Goal: Task Accomplishment & Management: Manage account settings

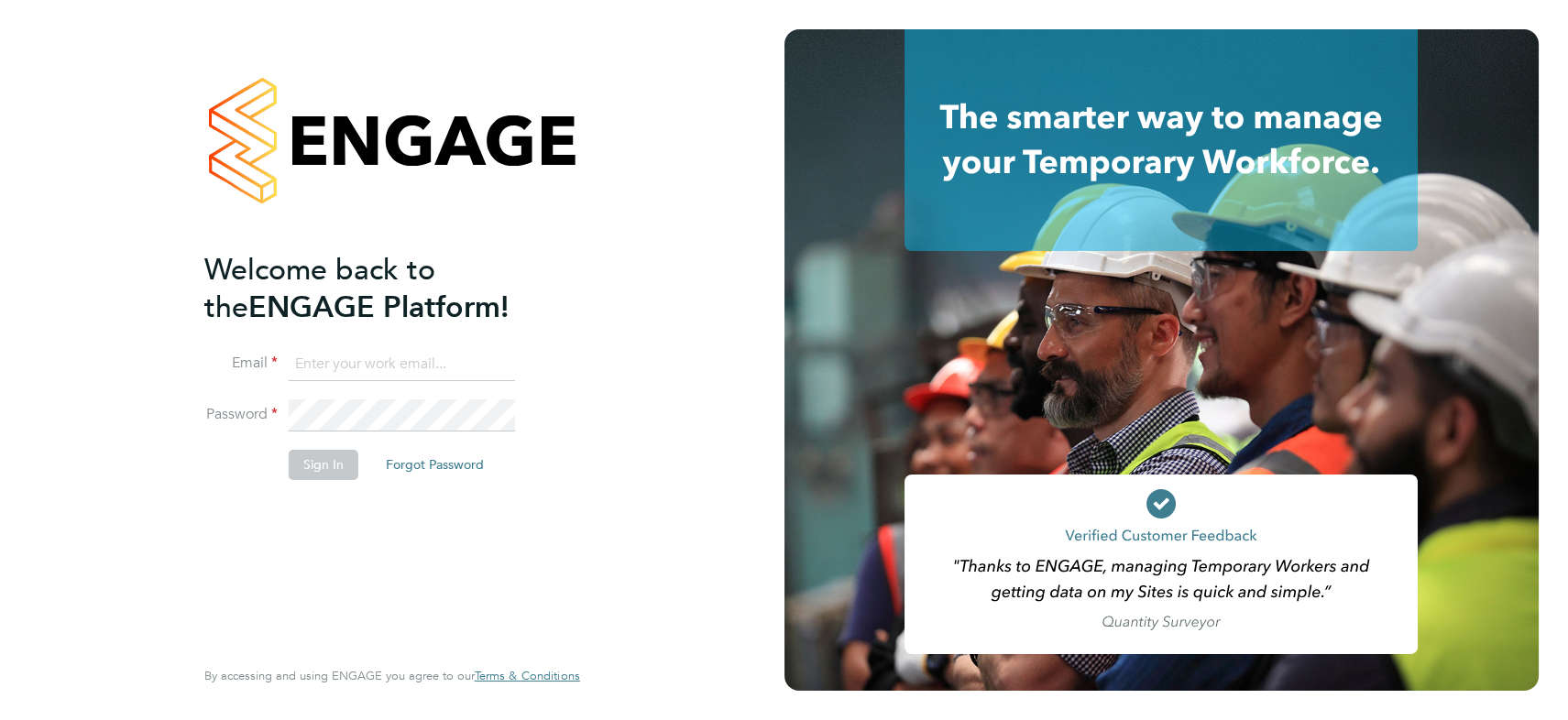
type input "[PERSON_NAME][EMAIL_ADDRESS][PERSON_NAME][DOMAIN_NAME]"
click at [327, 467] on button "Sign In" at bounding box center [323, 464] width 69 height 29
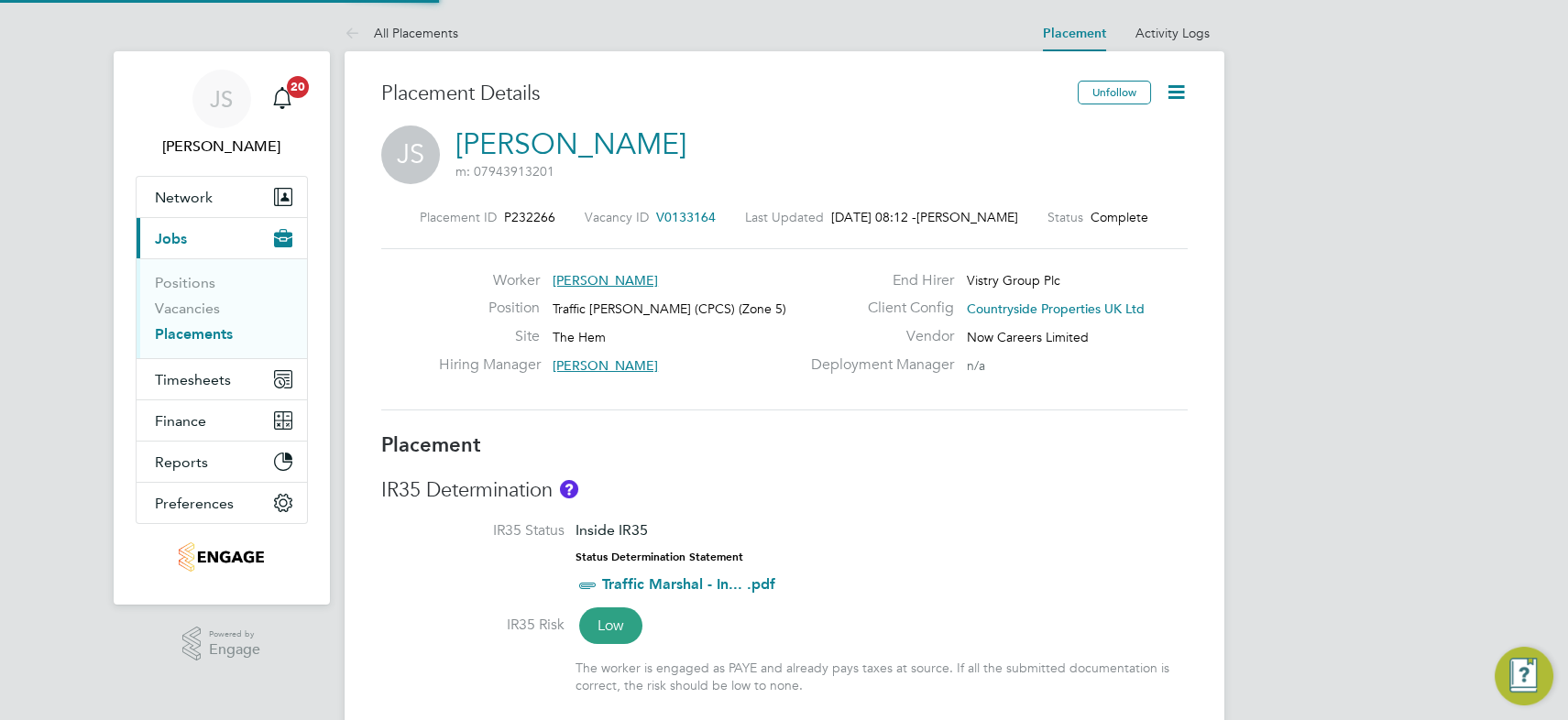
click at [1174, 89] on icon at bounding box center [1175, 91] width 22 height 22
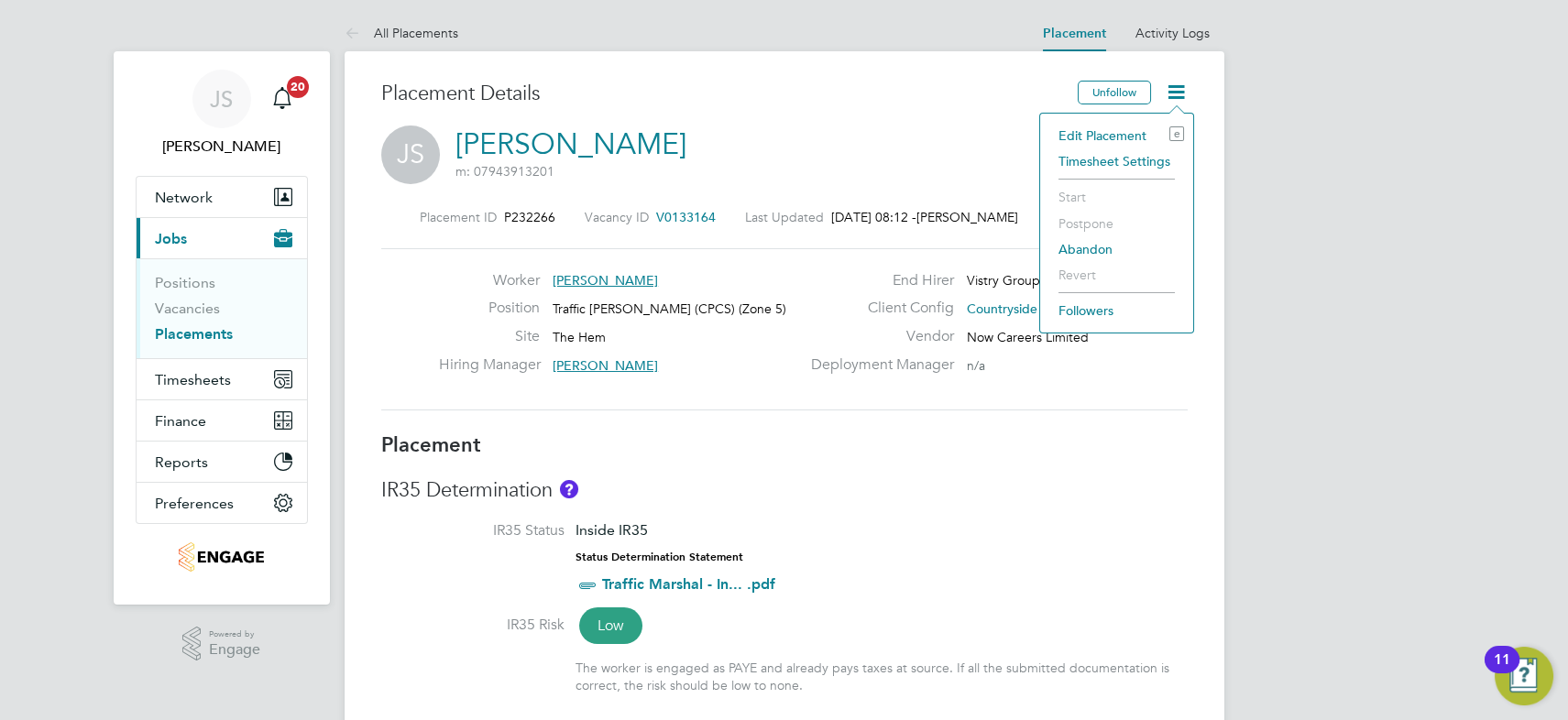
click at [1119, 135] on li "Edit Placement e" at bounding box center [1116, 136] width 135 height 25
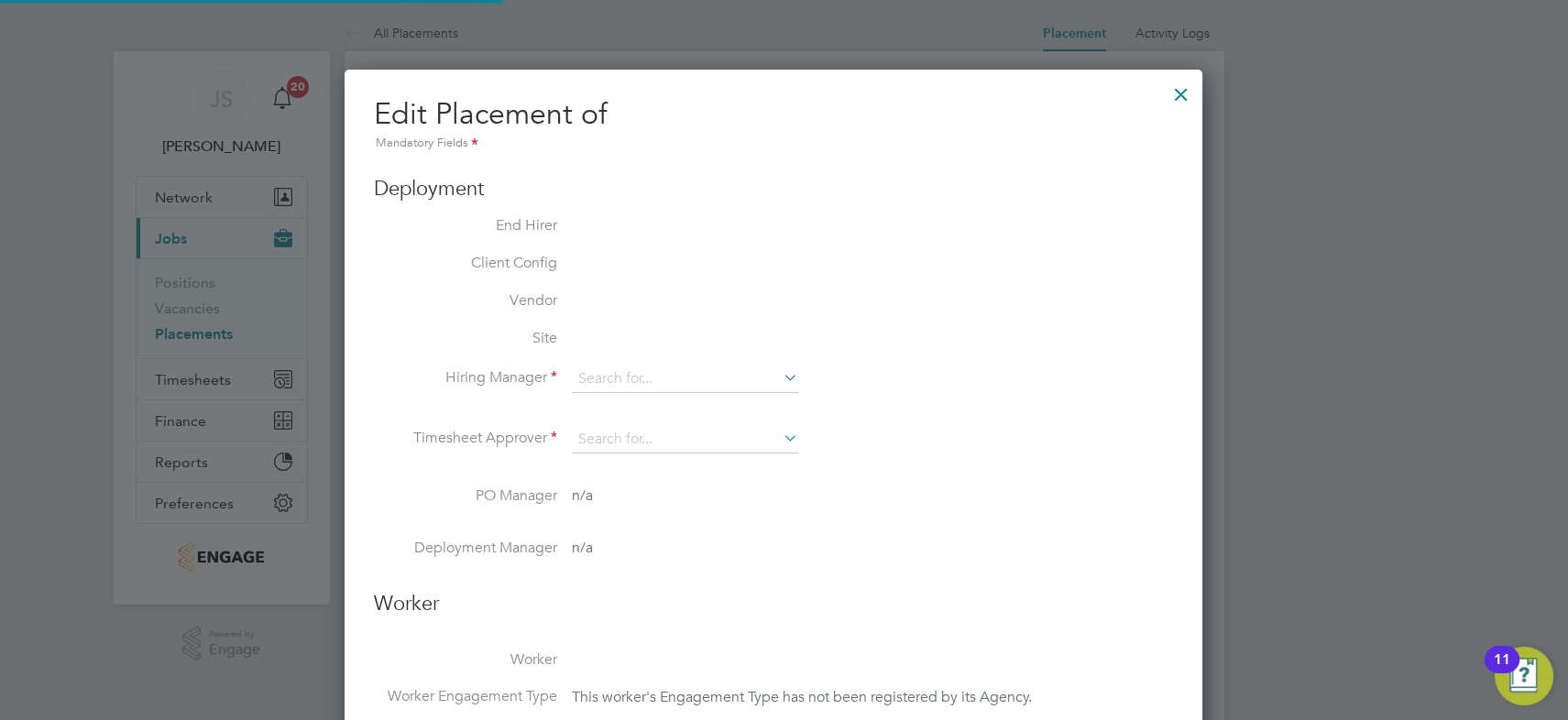
type input "[PERSON_NAME]"
type input "[DATE]"
type input "07:30"
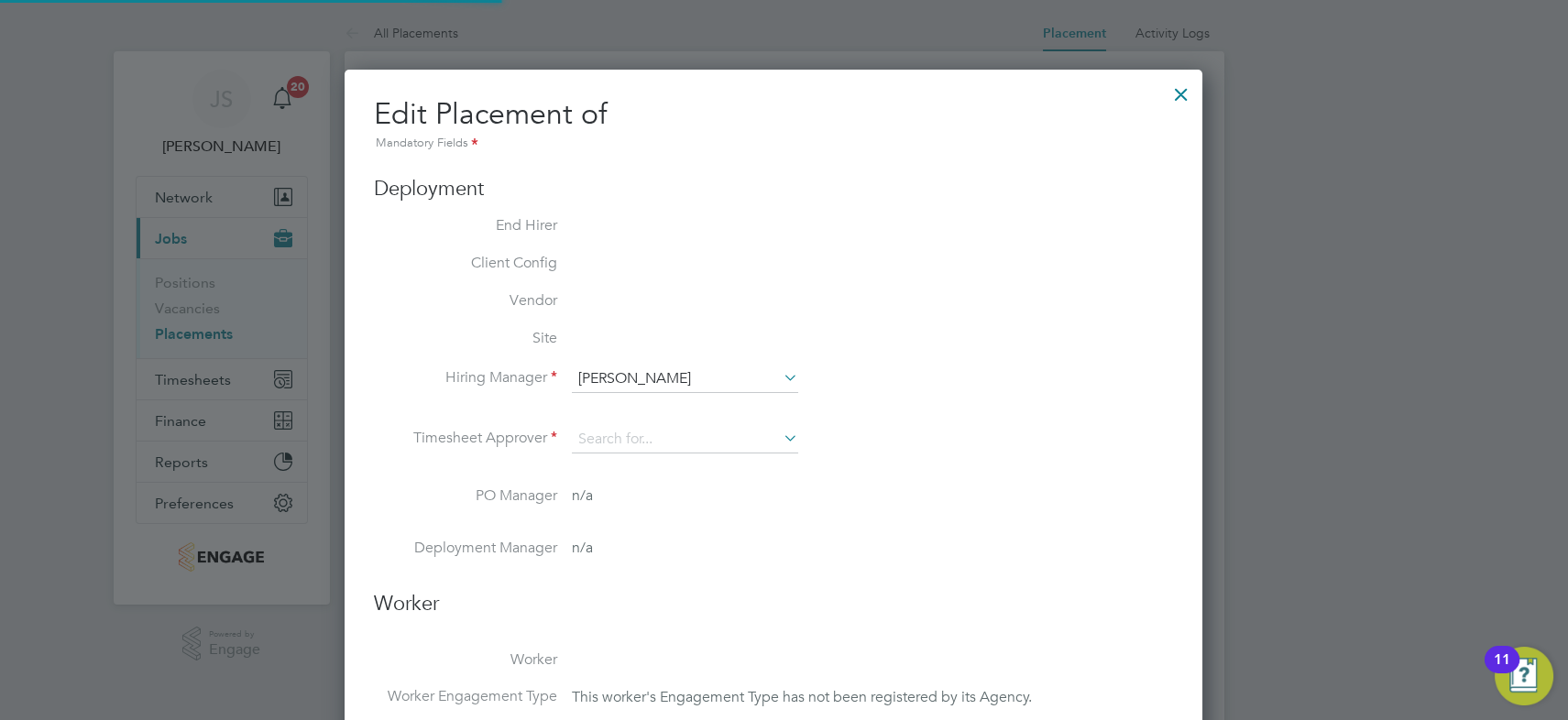
type input "16:30"
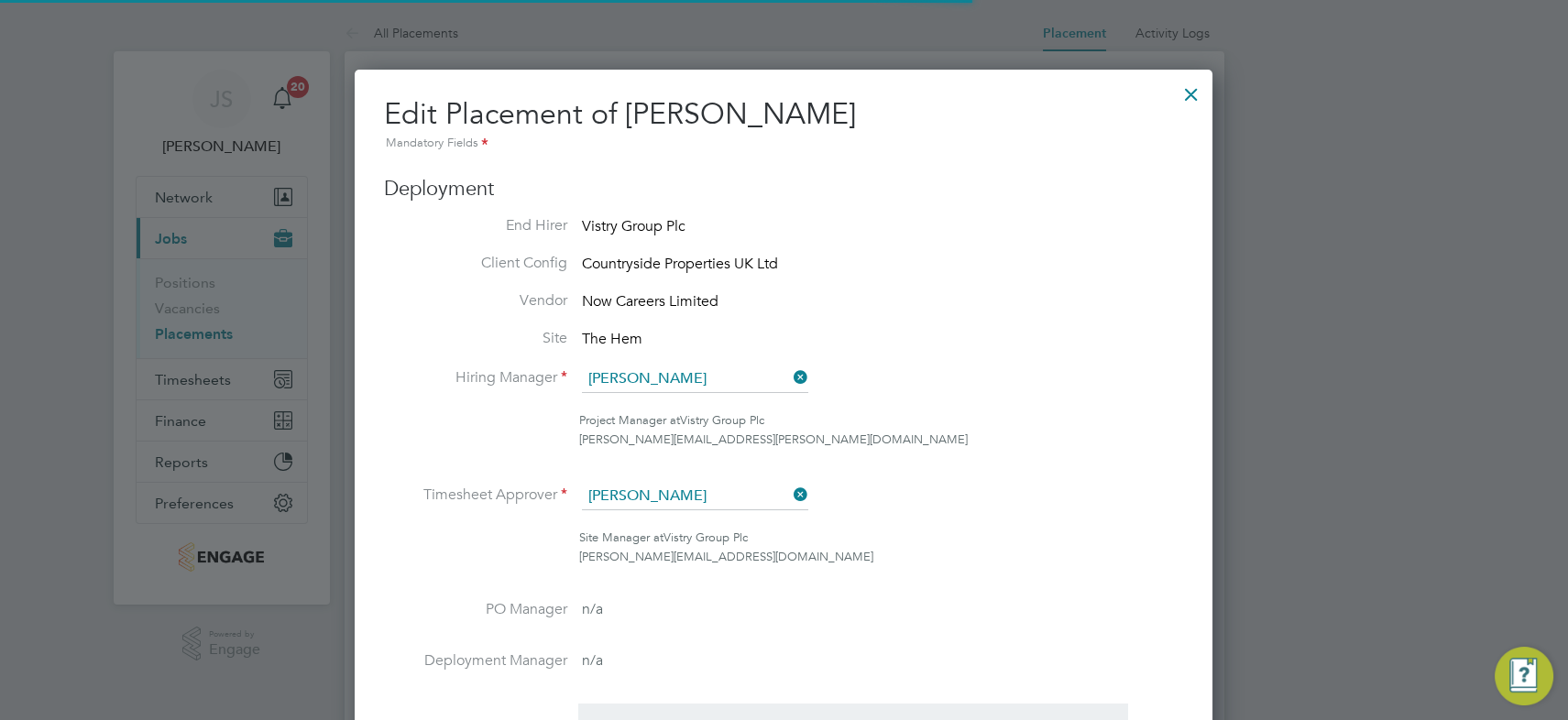
scroll to position [9, 9]
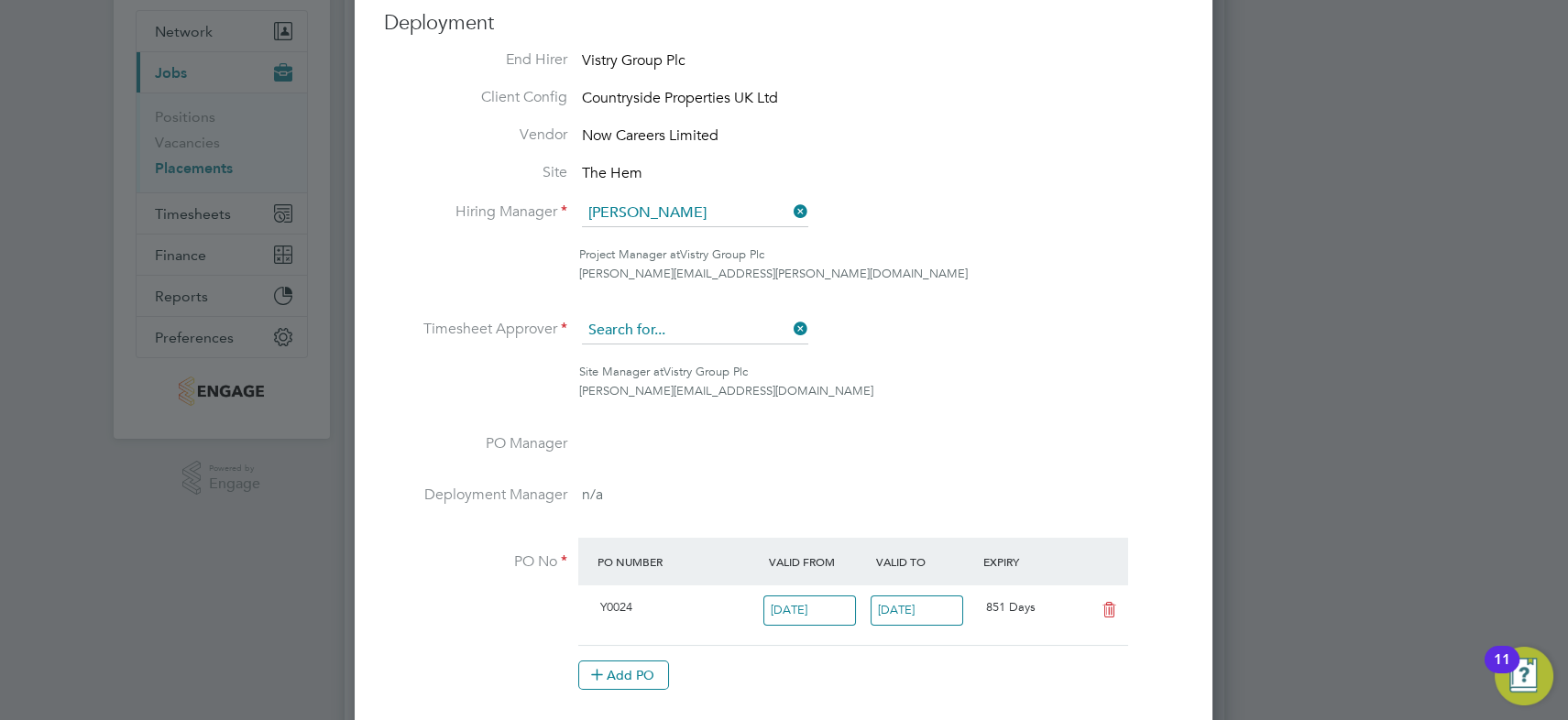
click at [675, 318] on input at bounding box center [695, 330] width 227 height 27
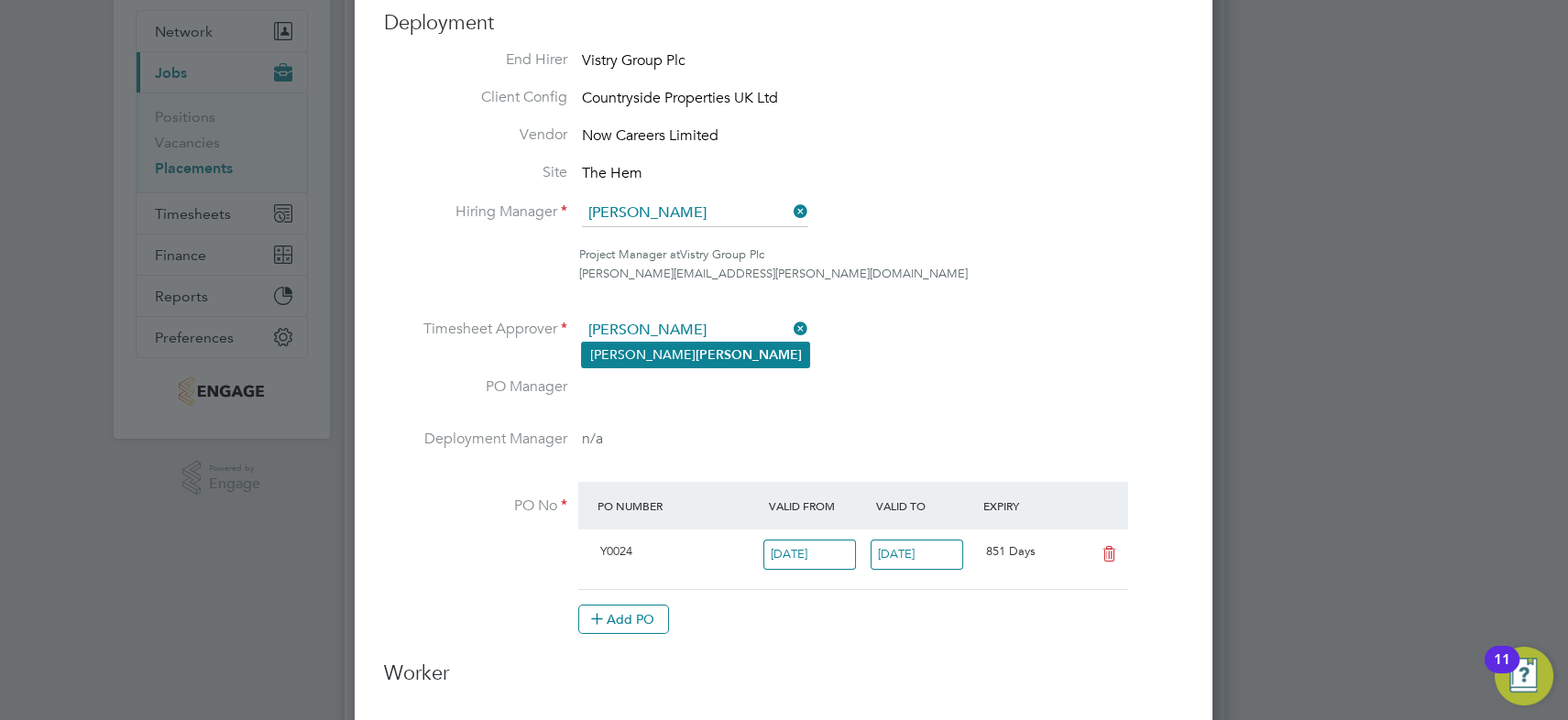
click at [678, 349] on li "[PERSON_NAME]" at bounding box center [695, 355] width 227 height 24
type input "[PERSON_NAME]"
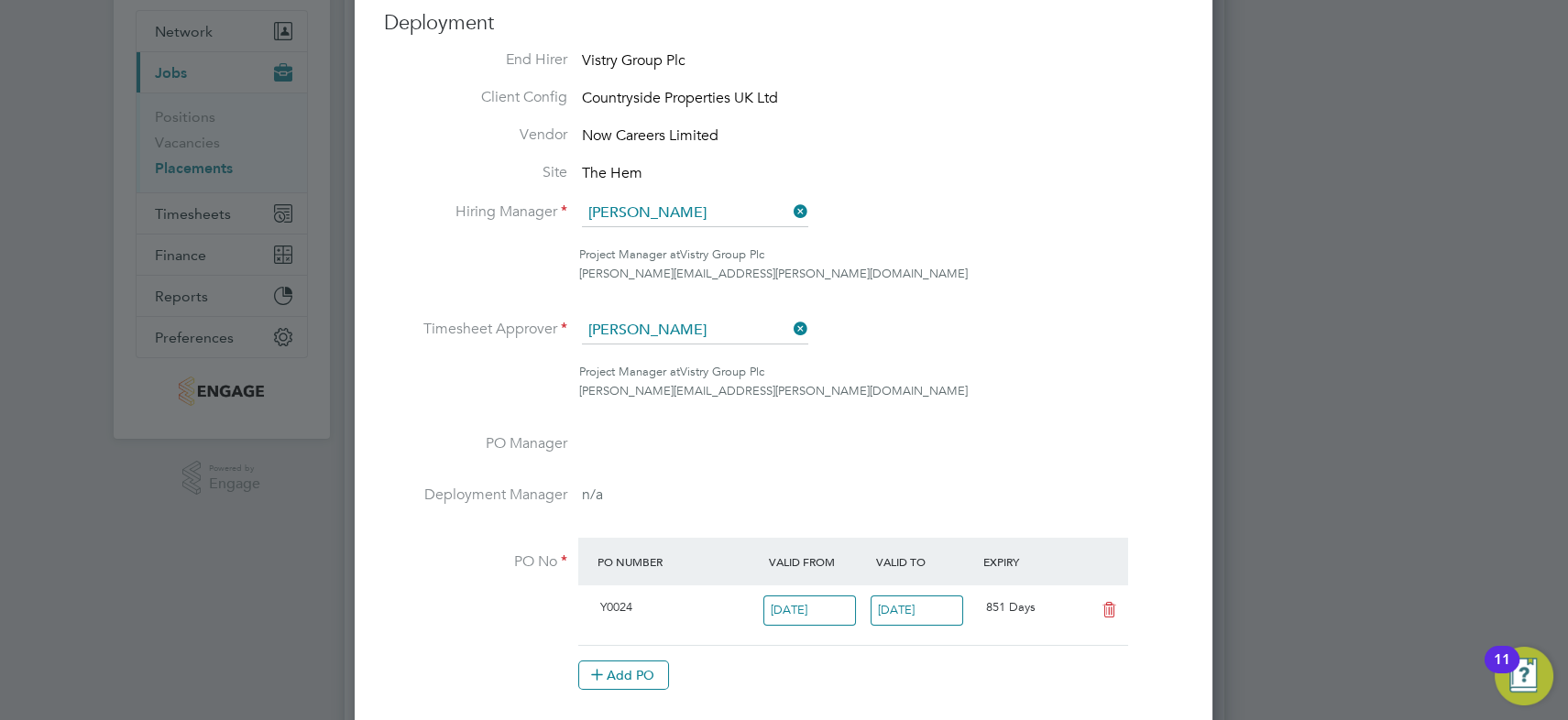
click at [937, 313] on ul "End Hirer Vistry Group Plc Client Config Countryside Properties UK Ltd Vendor N…" at bounding box center [783, 380] width 799 height 658
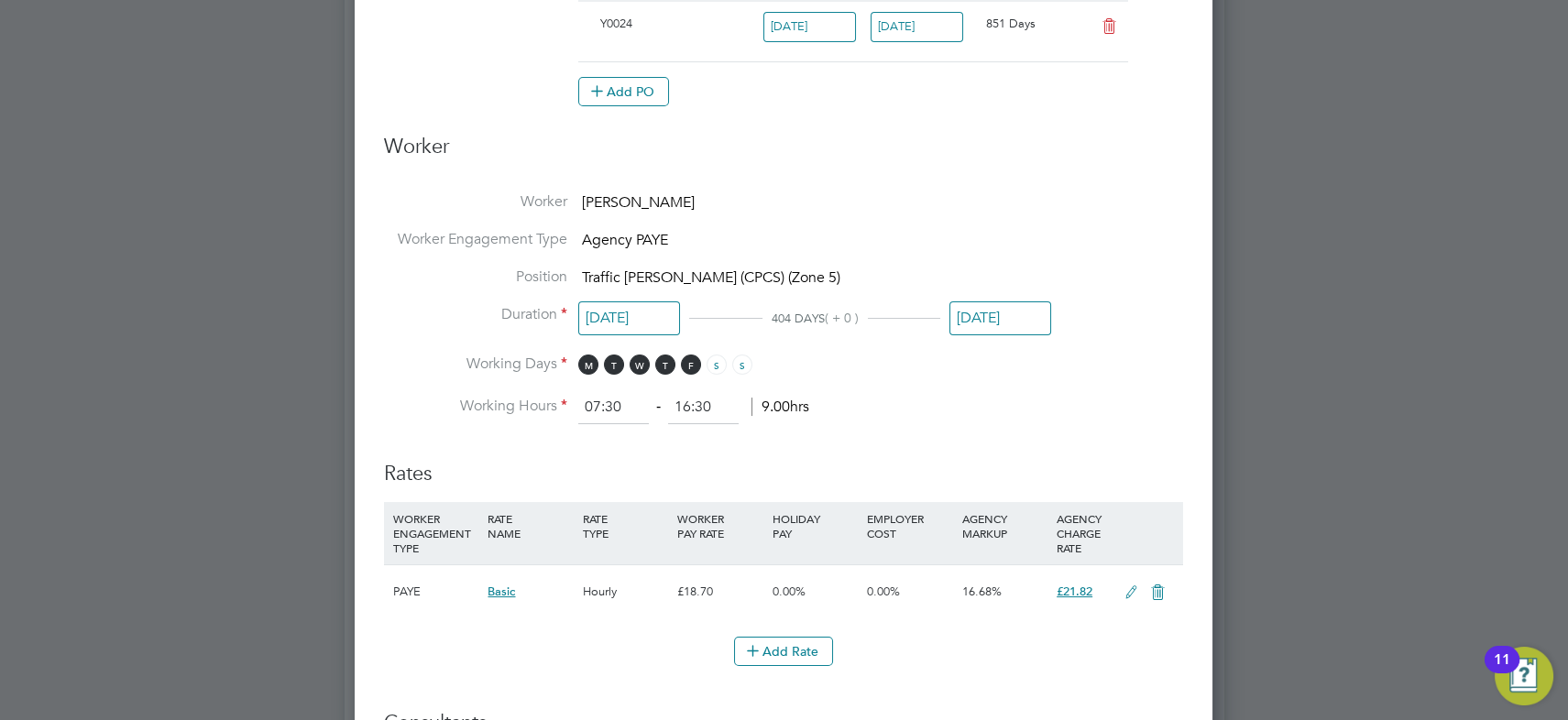
click at [992, 316] on input "[DATE]" at bounding box center [1000, 318] width 102 height 34
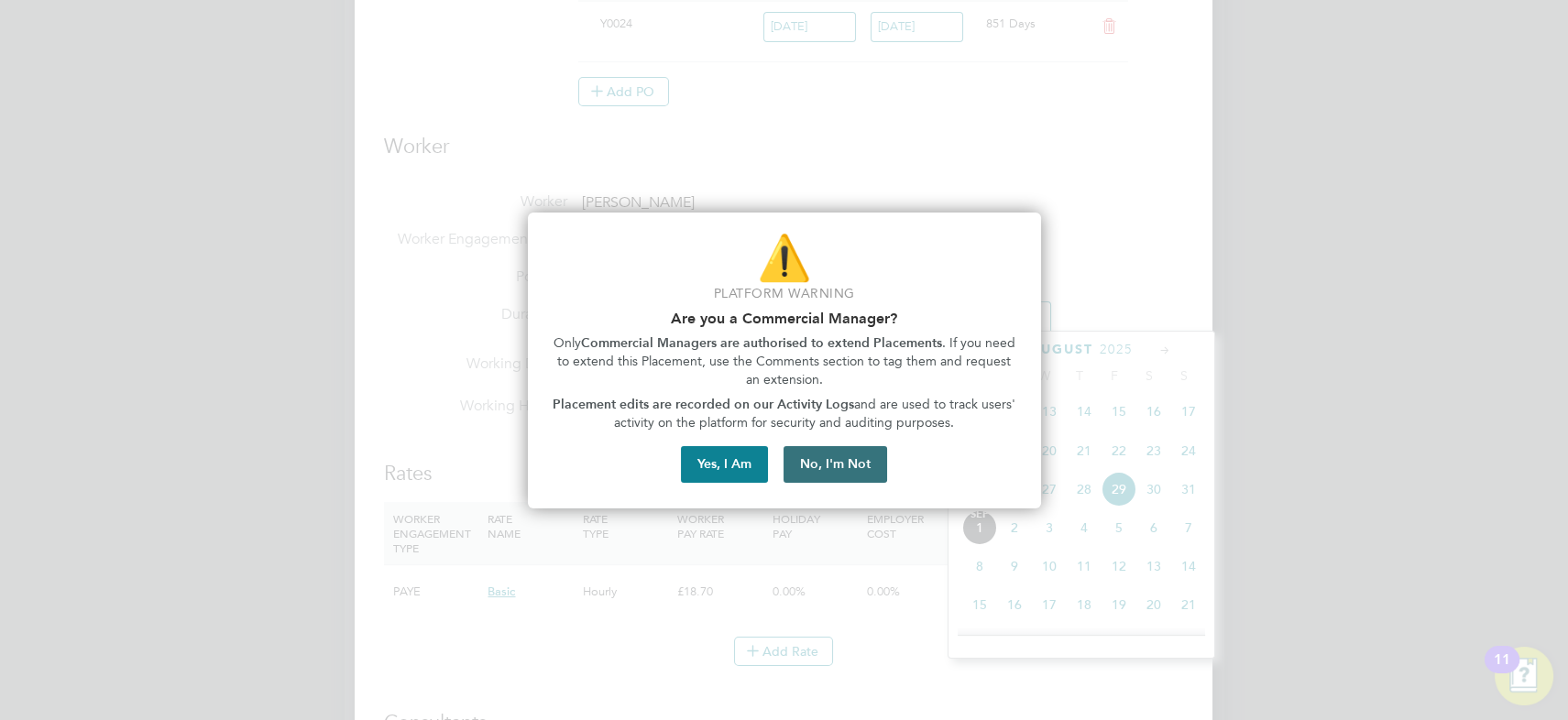
click at [836, 458] on button "No, I'm Not" at bounding box center [835, 463] width 104 height 36
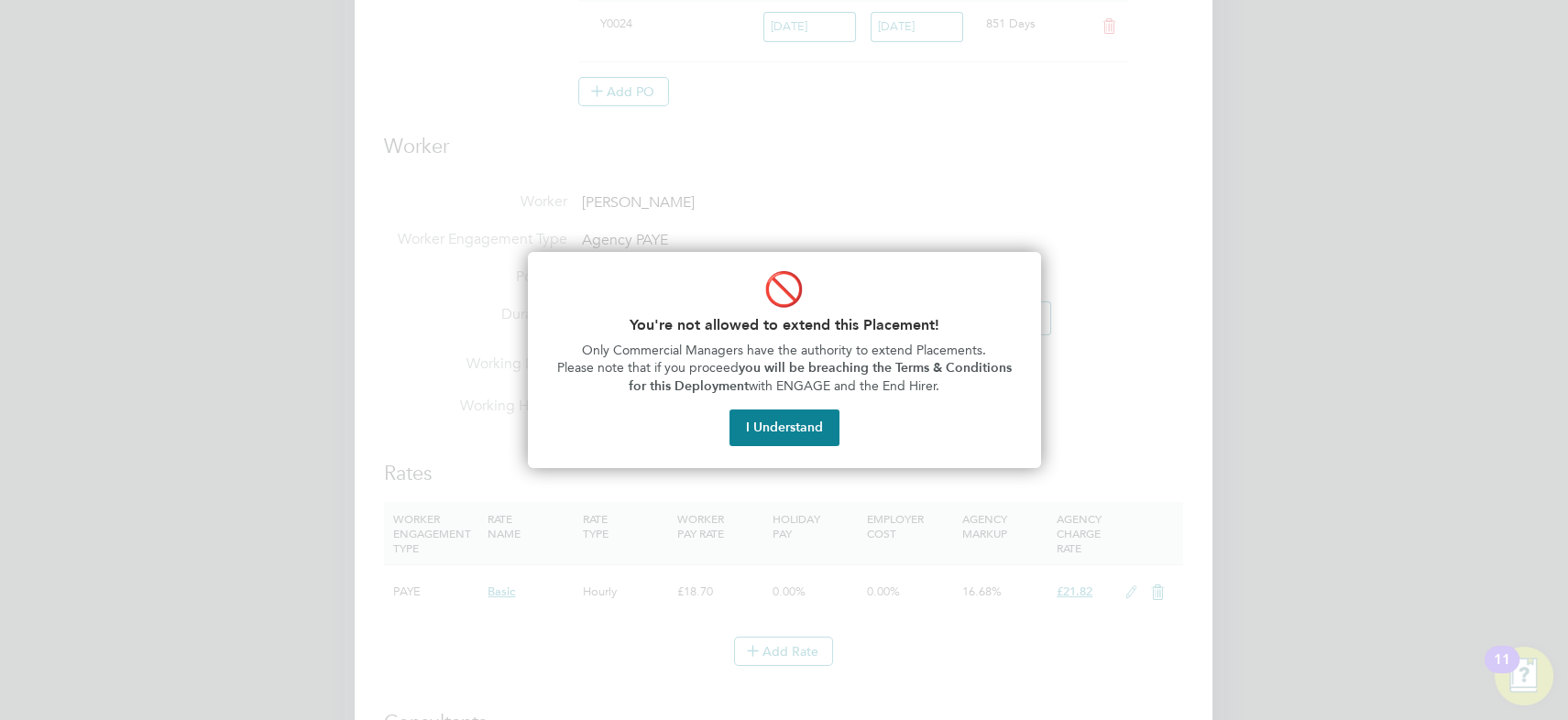
drag, startPoint x: 809, startPoint y: 428, endPoint x: 809, endPoint y: 417, distance: 11.0
click at [809, 429] on button "I Understand" at bounding box center [784, 427] width 109 height 36
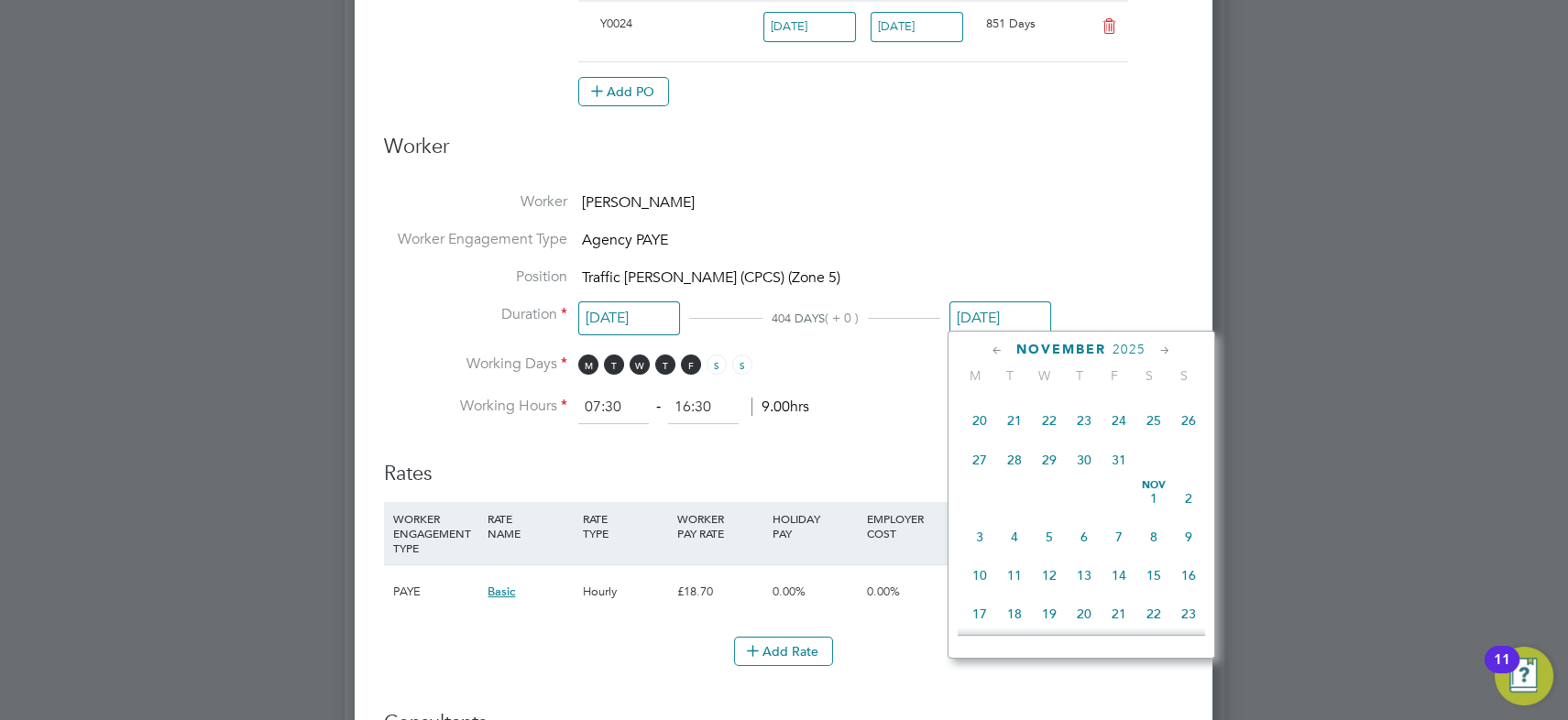
click at [1116, 466] on span "31" at bounding box center [1119, 460] width 35 height 35
type input "[DATE]"
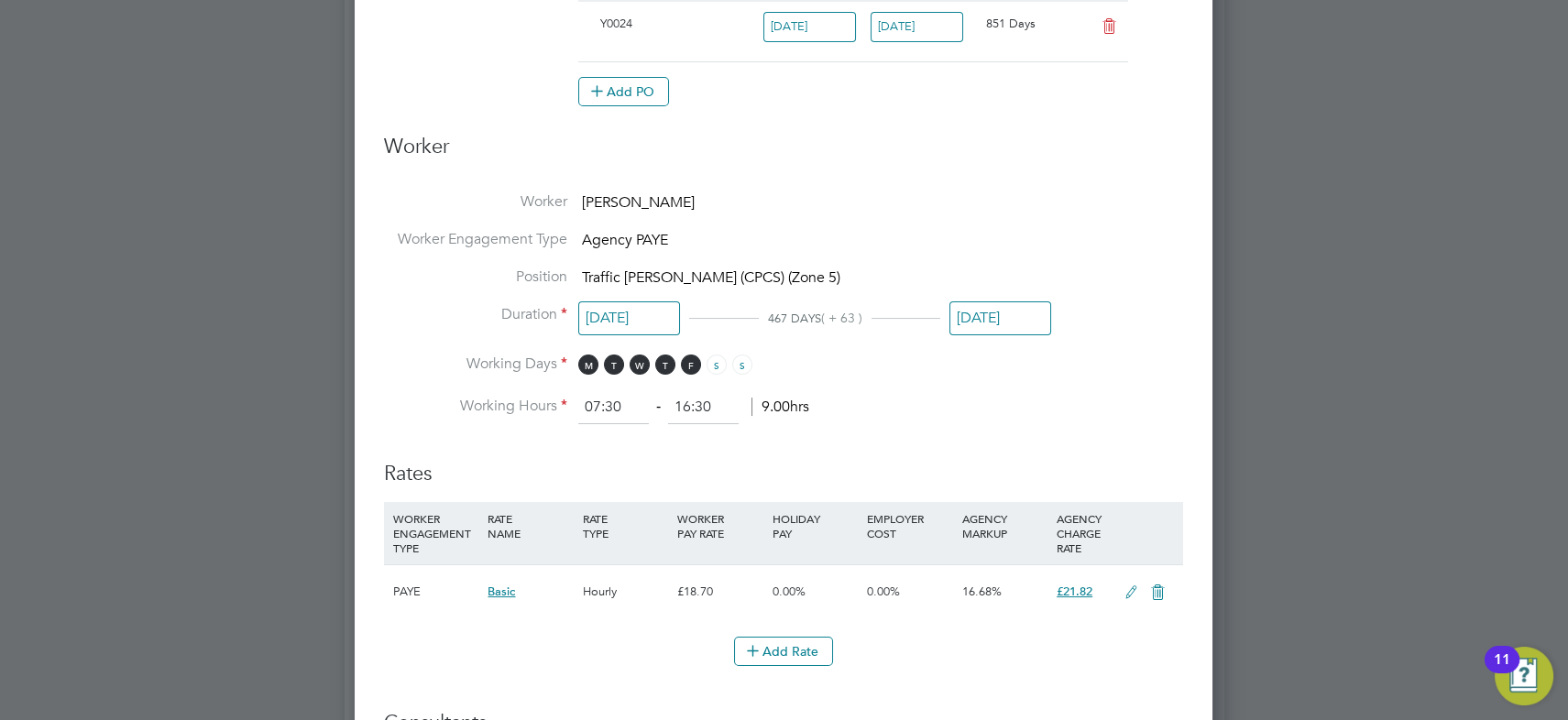
click at [980, 212] on li "Worker [PERSON_NAME]" at bounding box center [783, 211] width 799 height 37
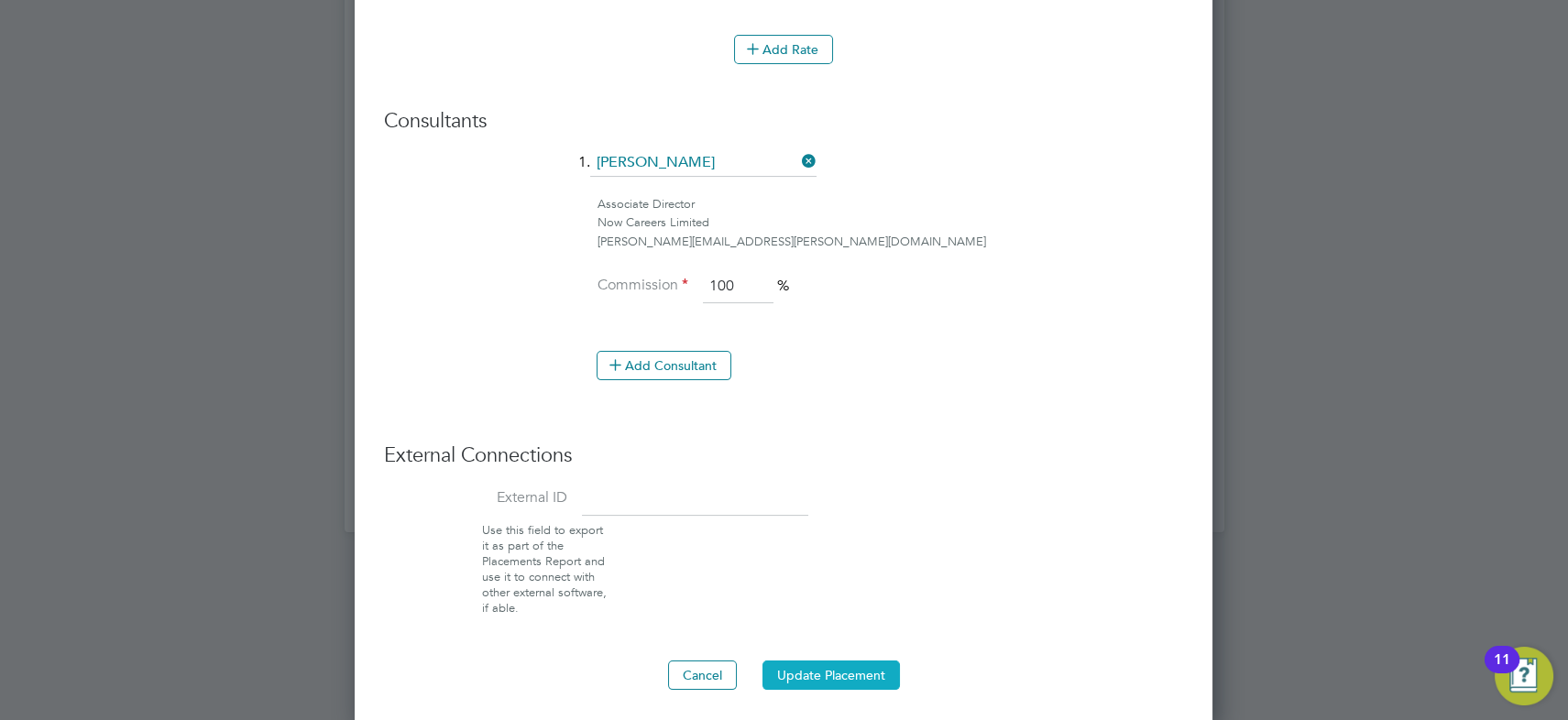
click at [857, 666] on button "Update Placement" at bounding box center [831, 675] width 138 height 29
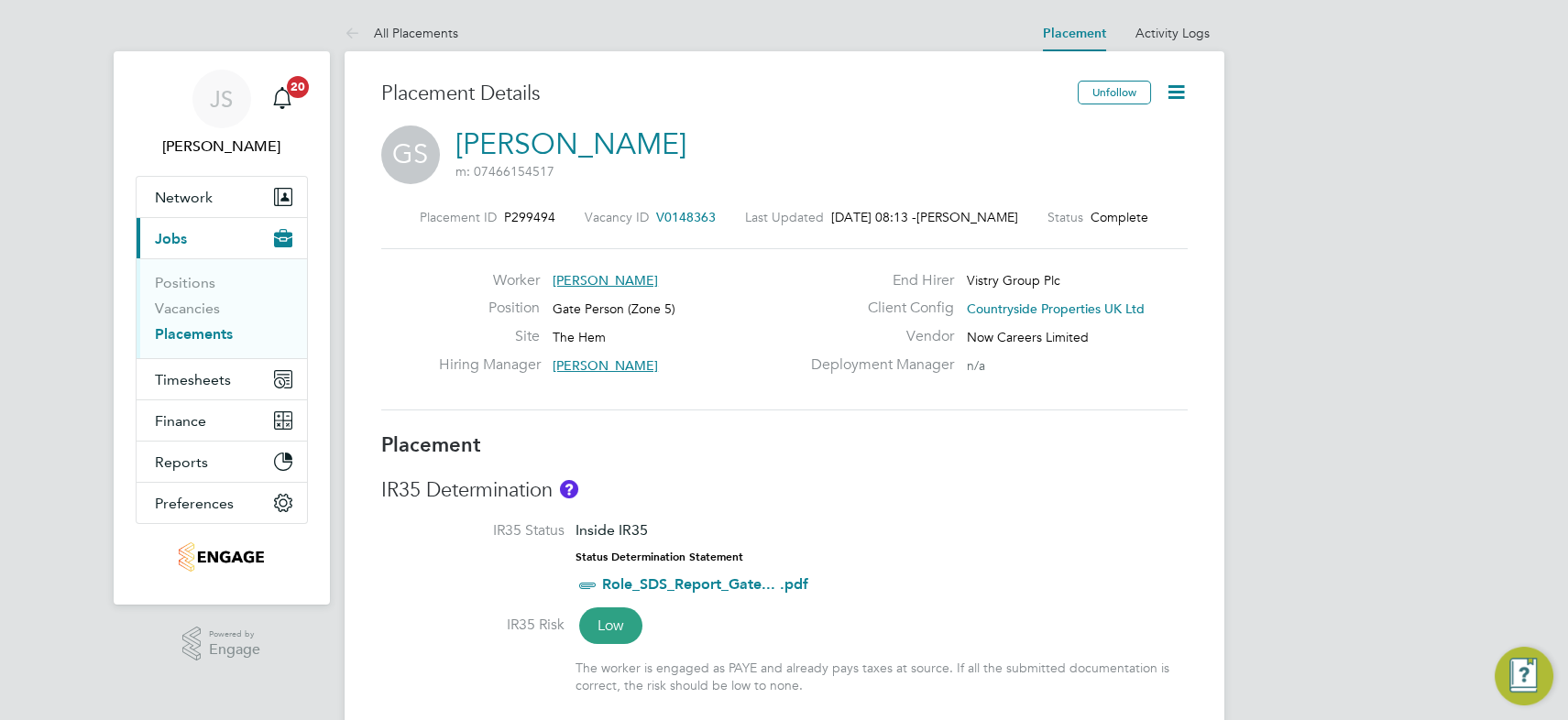
click at [1173, 93] on icon at bounding box center [1175, 91] width 22 height 22
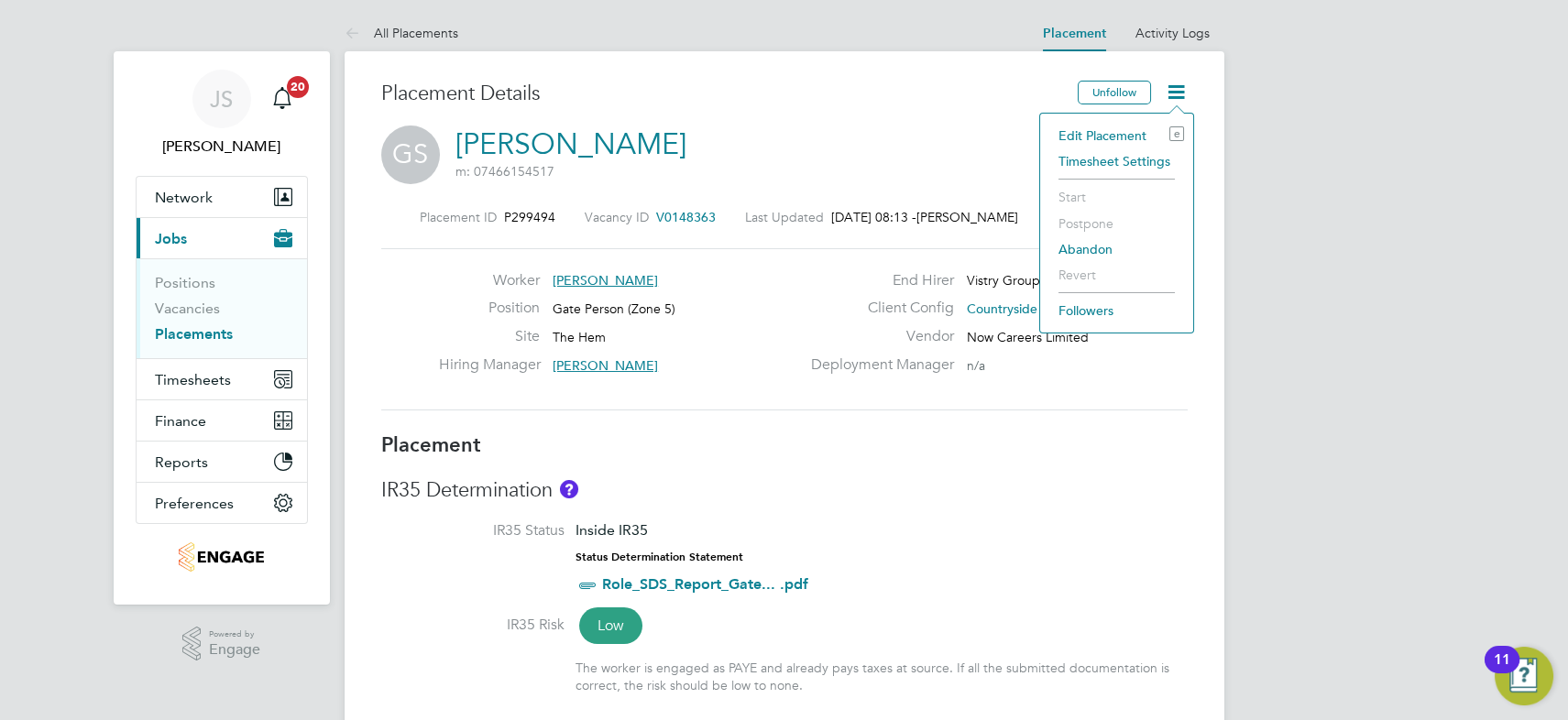
click at [1123, 136] on li "Edit Placement e" at bounding box center [1116, 136] width 135 height 25
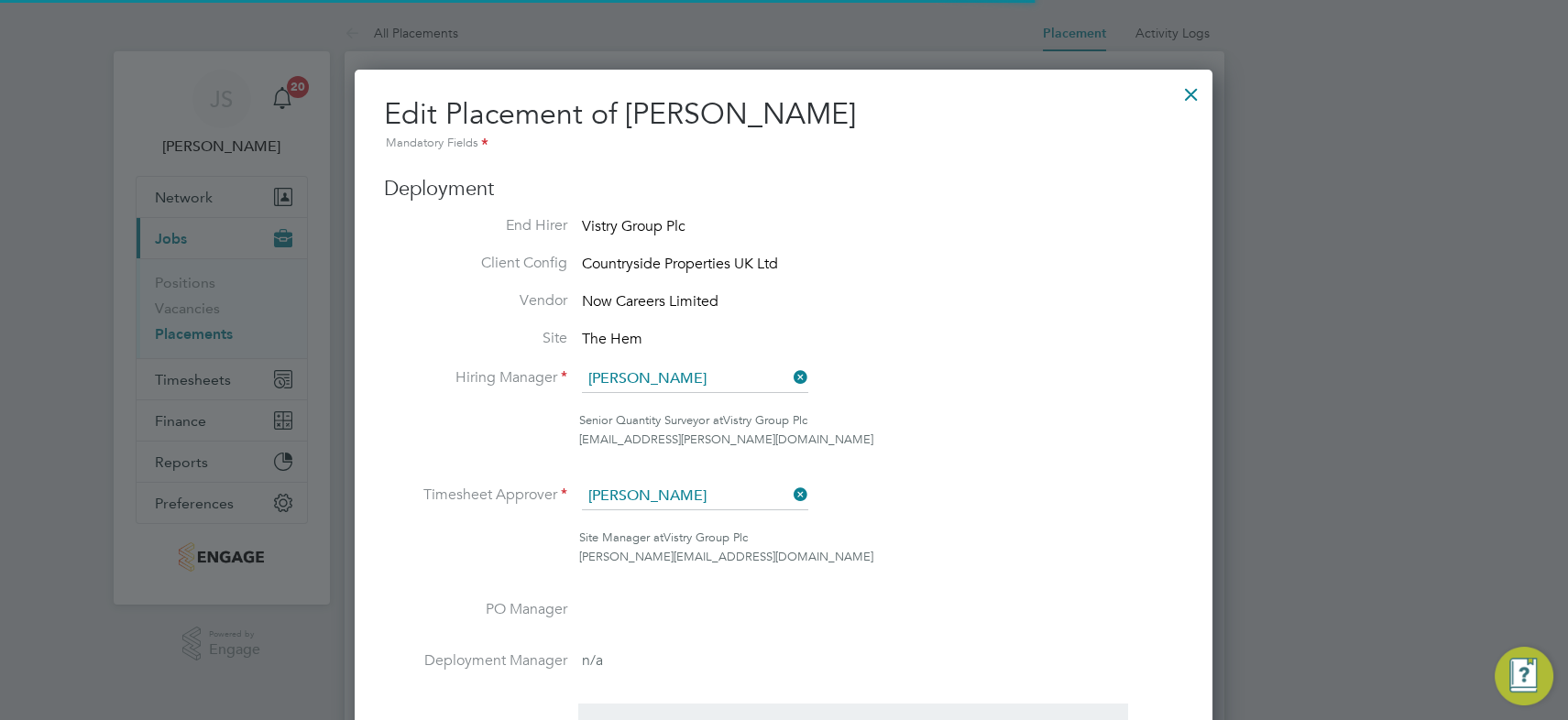
scroll to position [9, 9]
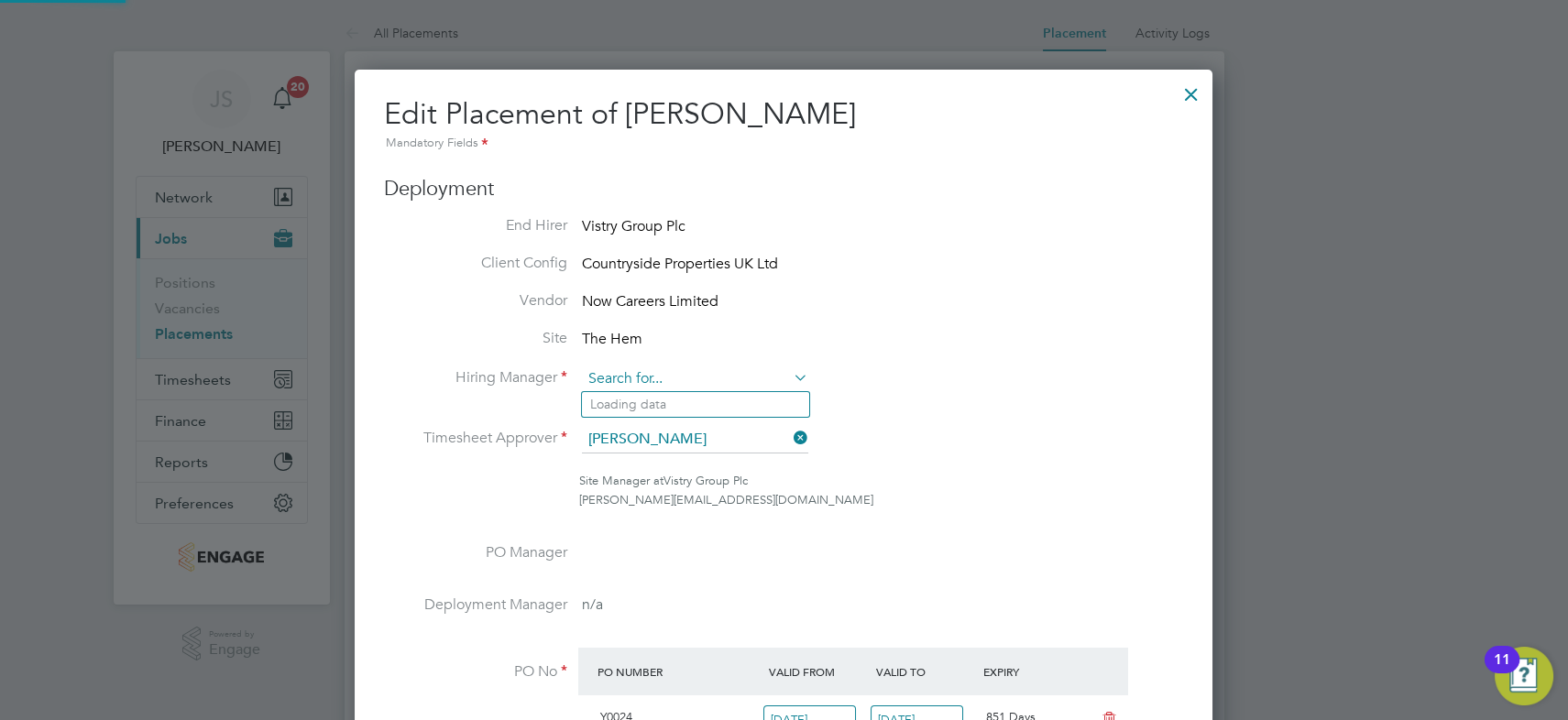
click at [714, 374] on input at bounding box center [695, 379] width 227 height 27
click at [690, 396] on li "[PERSON_NAME]" at bounding box center [695, 403] width 227 height 24
type input "[PERSON_NAME]"
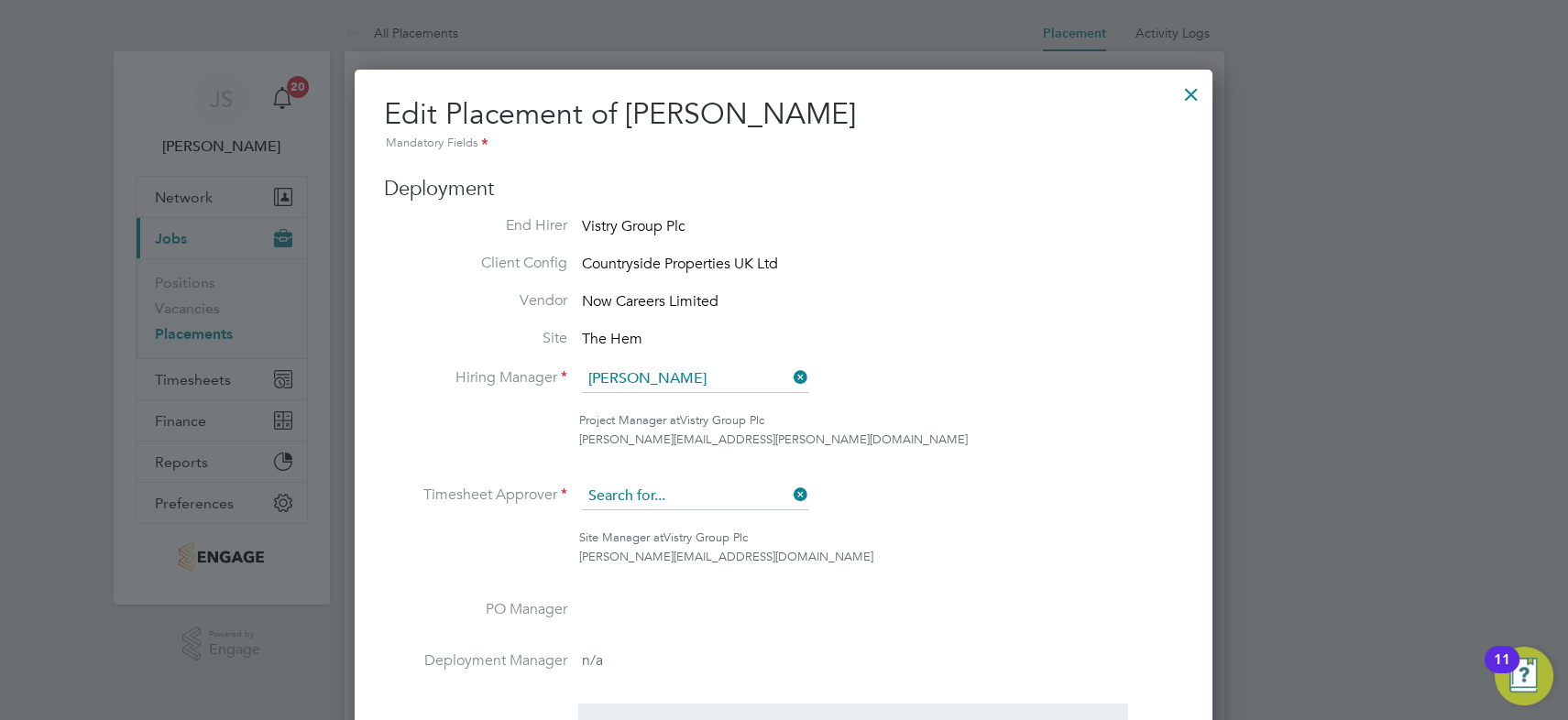
click at [675, 490] on input at bounding box center [695, 496] width 227 height 27
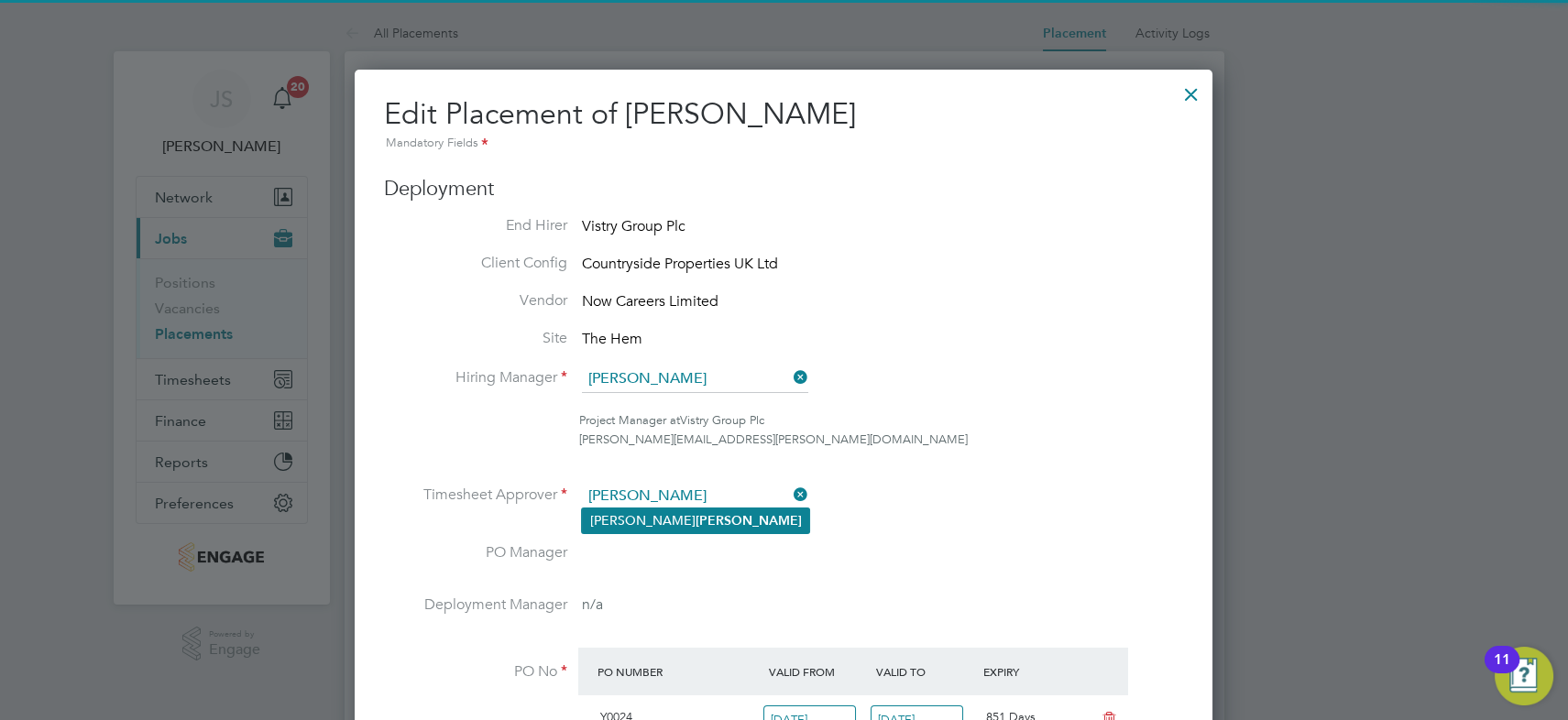
click at [695, 517] on b "[PERSON_NAME]" at bounding box center [748, 521] width 107 height 16
type input "[PERSON_NAME]"
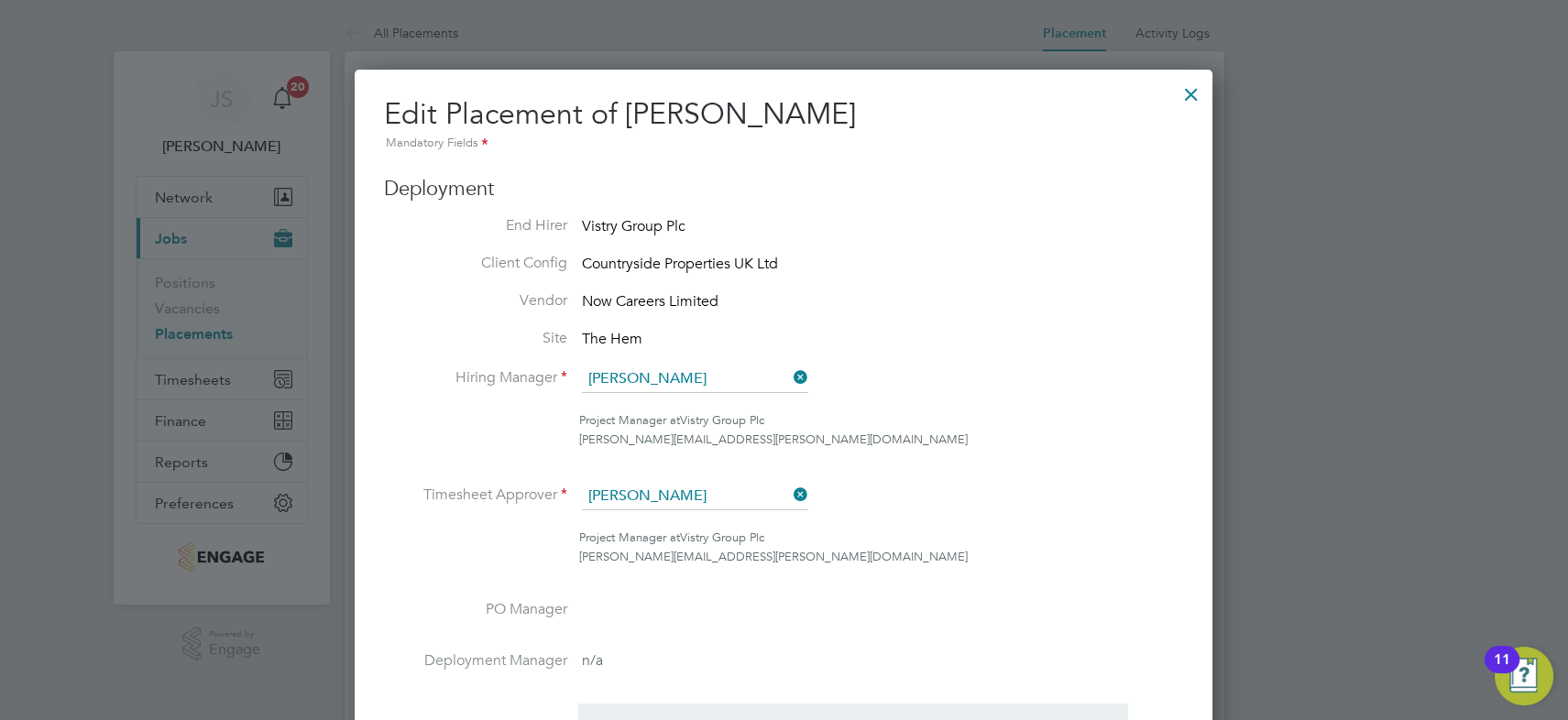
click at [914, 472] on ul "End Hirer Vistry Group Plc Client Config Countryside Properties UK Ltd Vendor N…" at bounding box center [783, 545] width 799 height 658
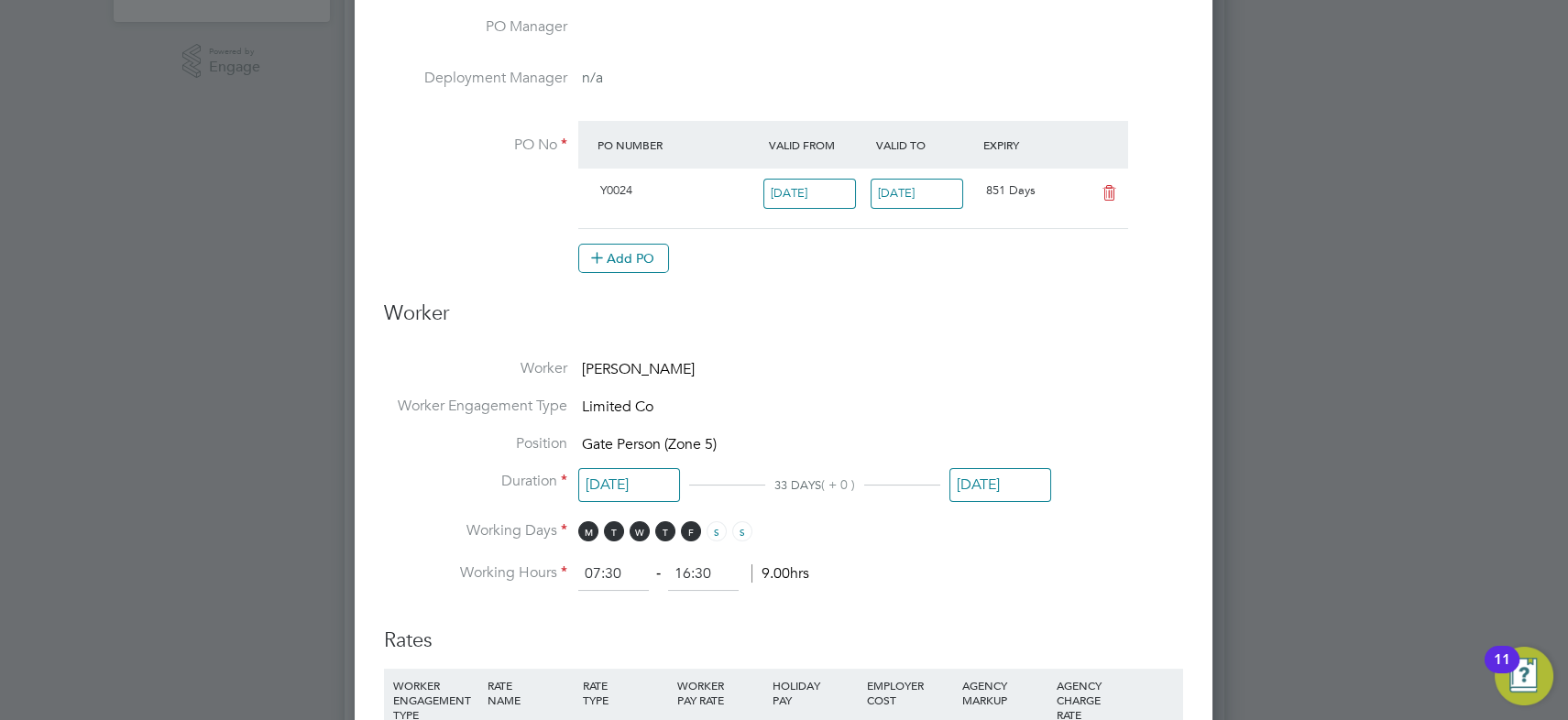
click at [990, 475] on input "[DATE]" at bounding box center [1000, 485] width 102 height 34
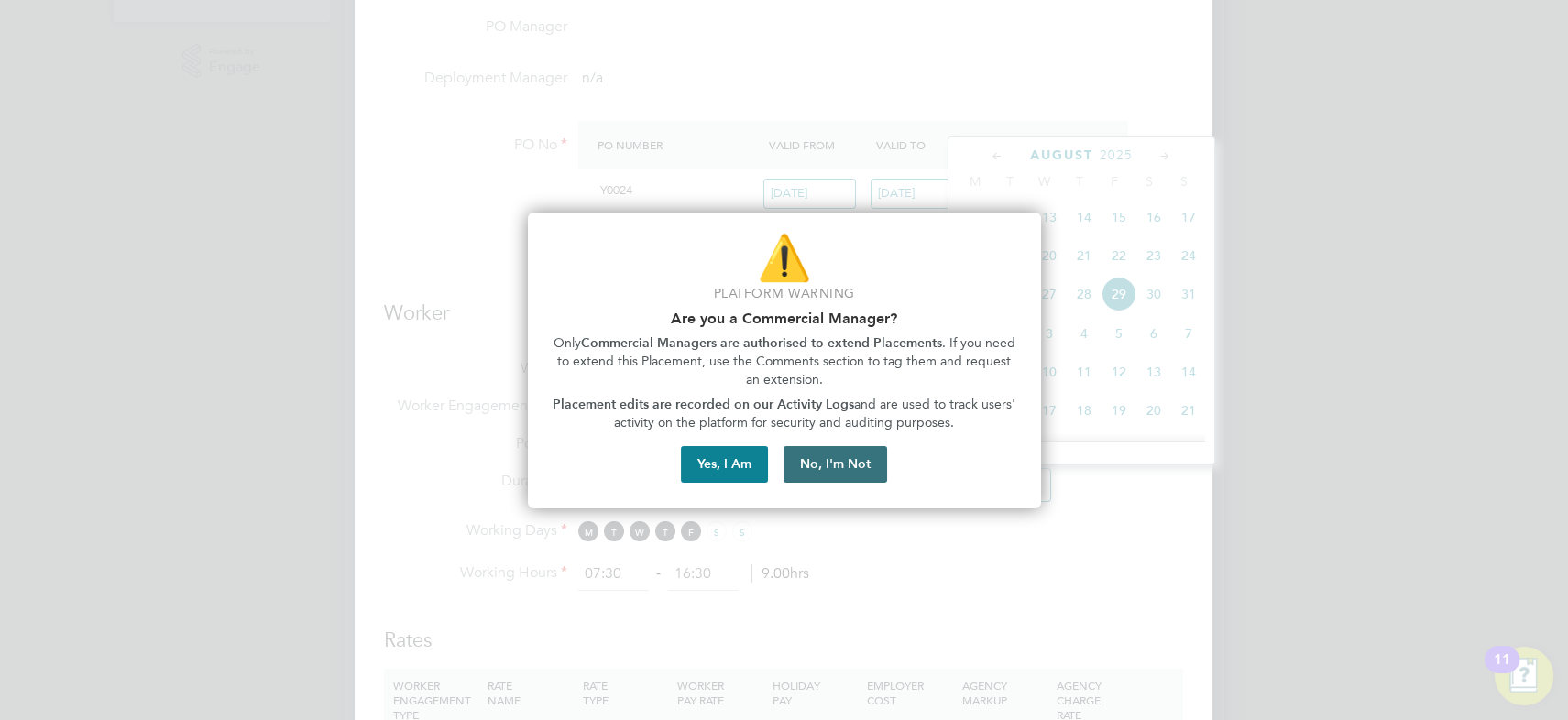
click at [827, 464] on button "No, I'm Not" at bounding box center [835, 463] width 104 height 36
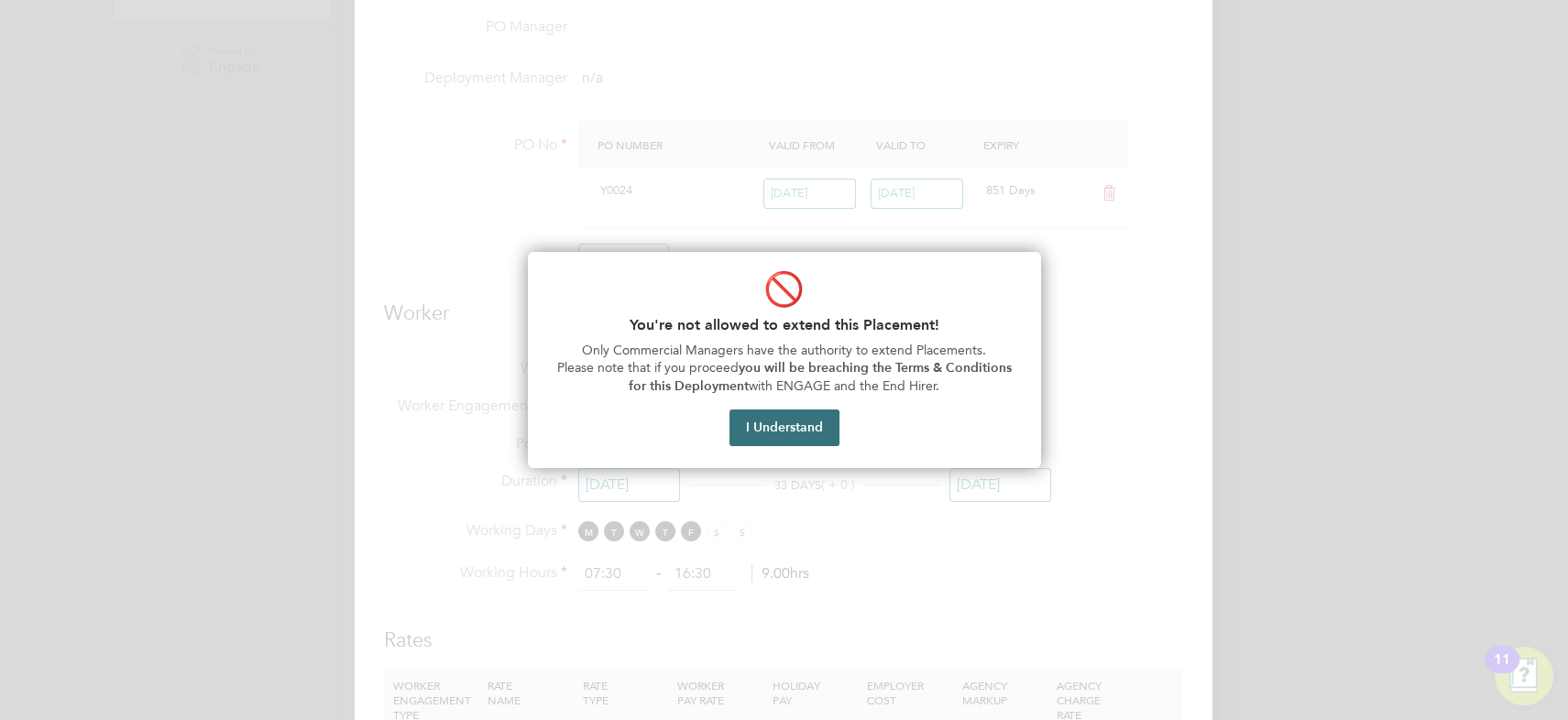
click at [789, 423] on button "I Understand" at bounding box center [784, 427] width 109 height 36
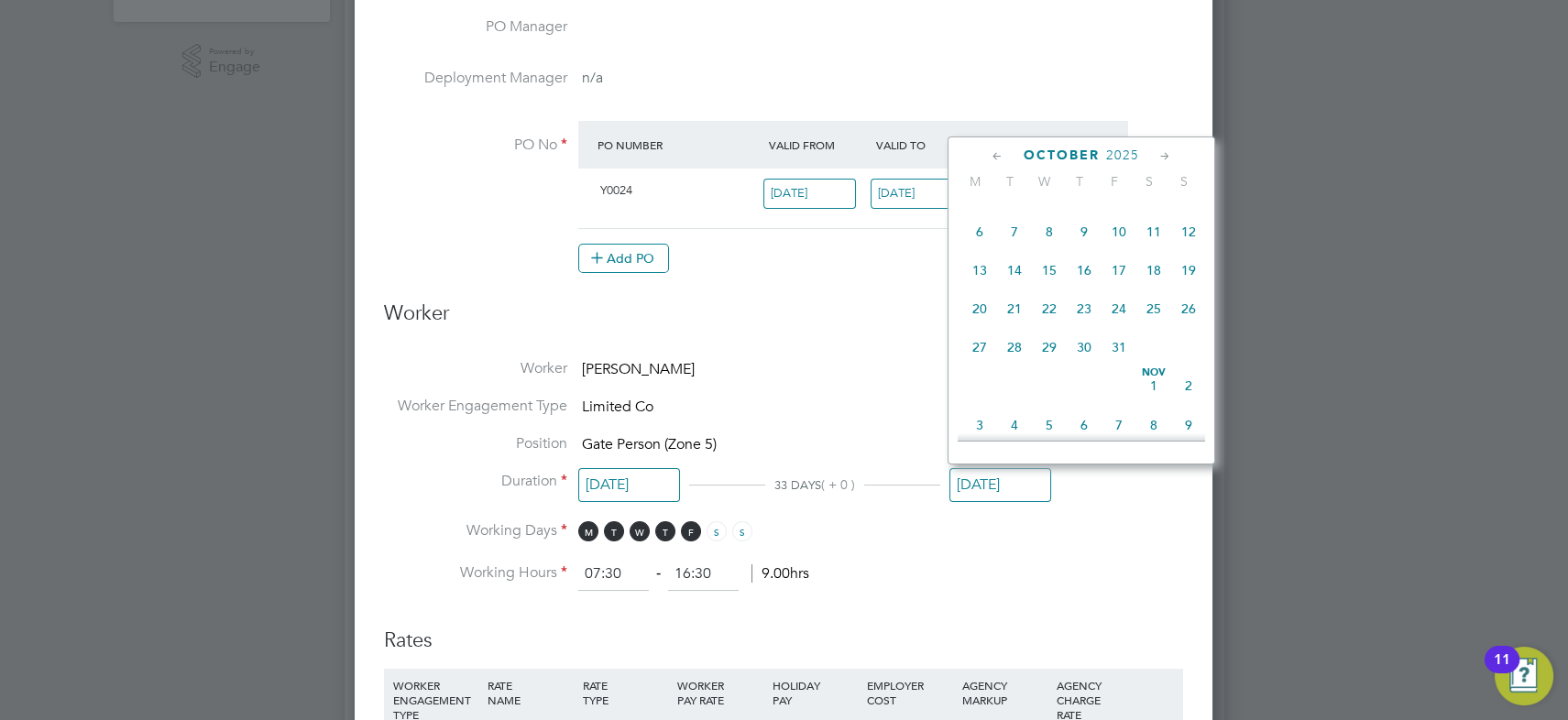
click at [1120, 357] on span "31" at bounding box center [1119, 347] width 35 height 35
type input "[DATE]"
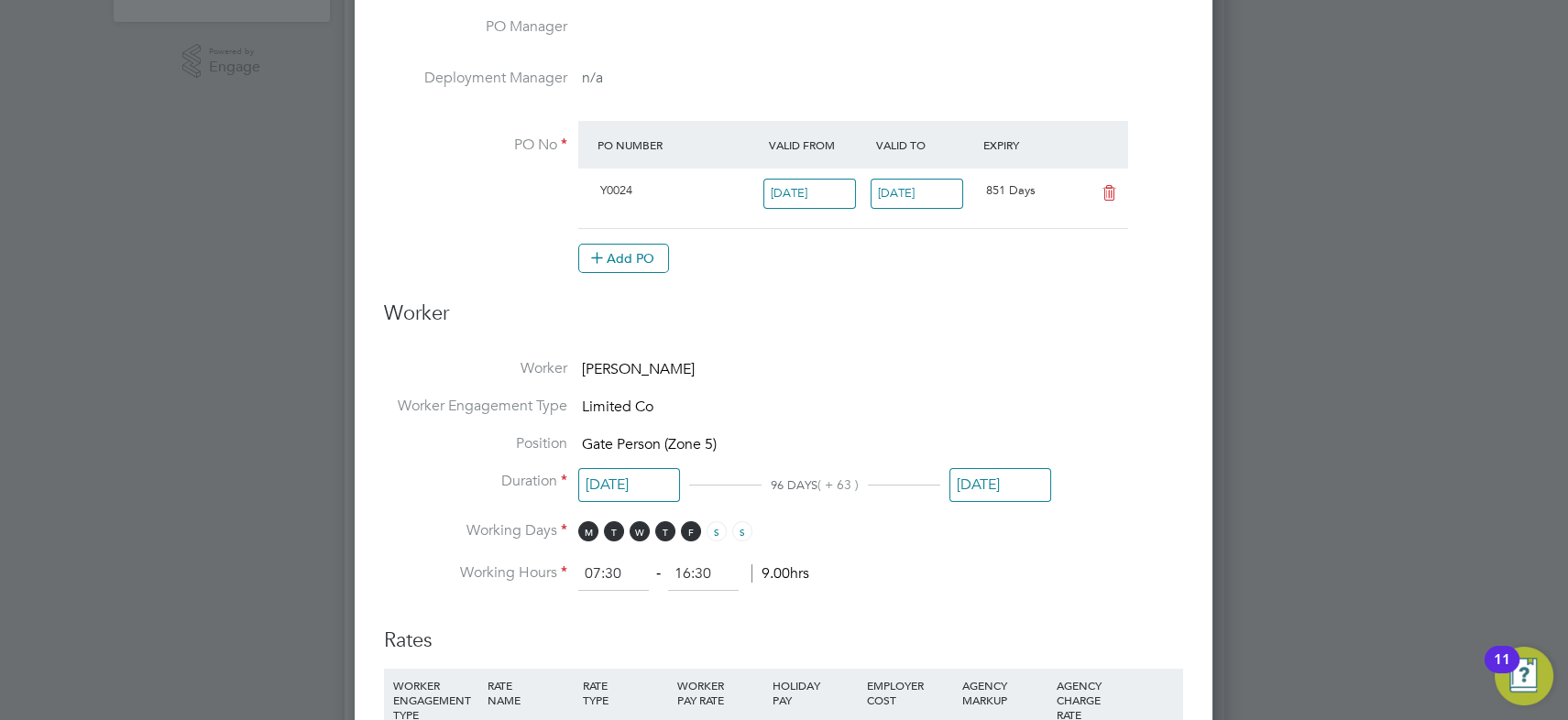
click at [861, 359] on li "Worker Gurpreet Singh" at bounding box center [783, 377] width 799 height 37
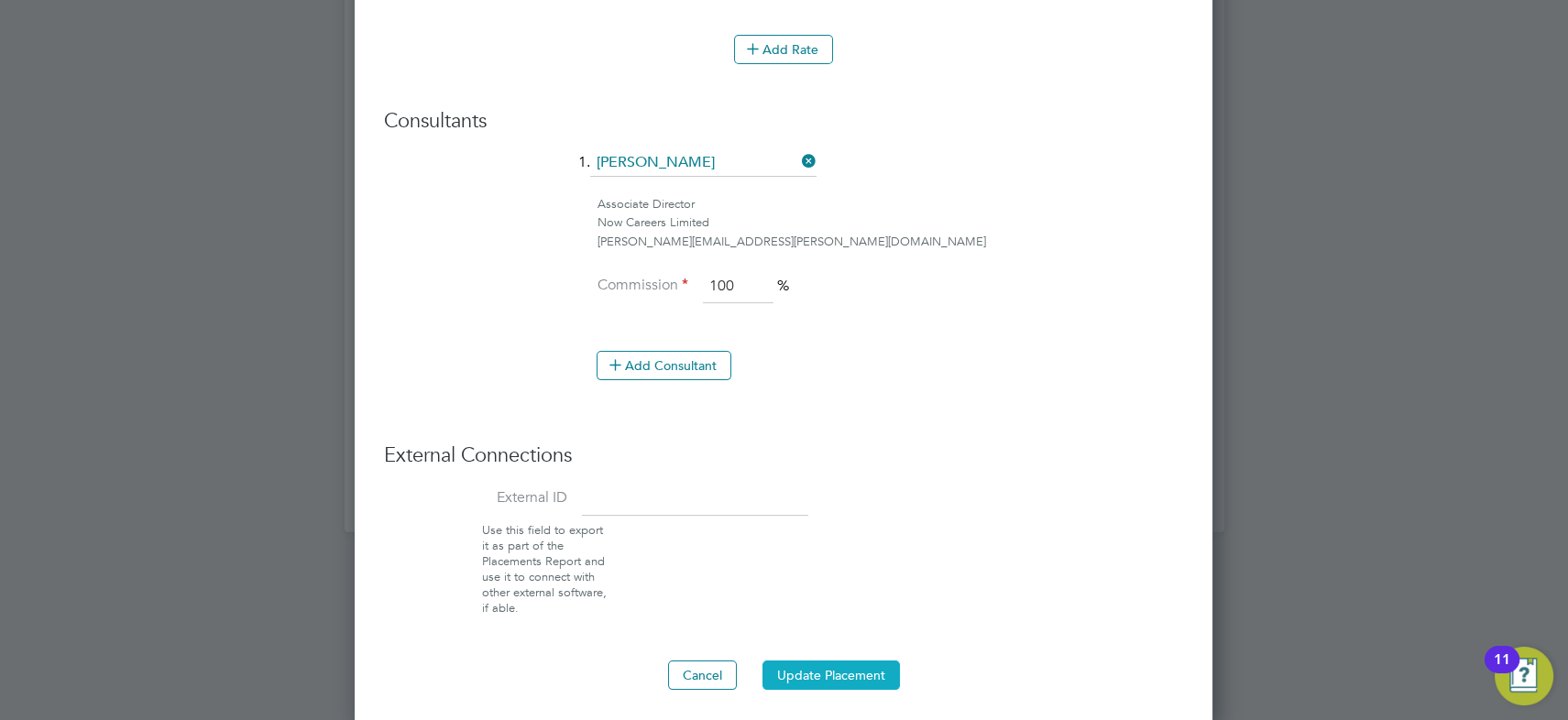
click at [832, 668] on button "Update Placement" at bounding box center [831, 675] width 138 height 29
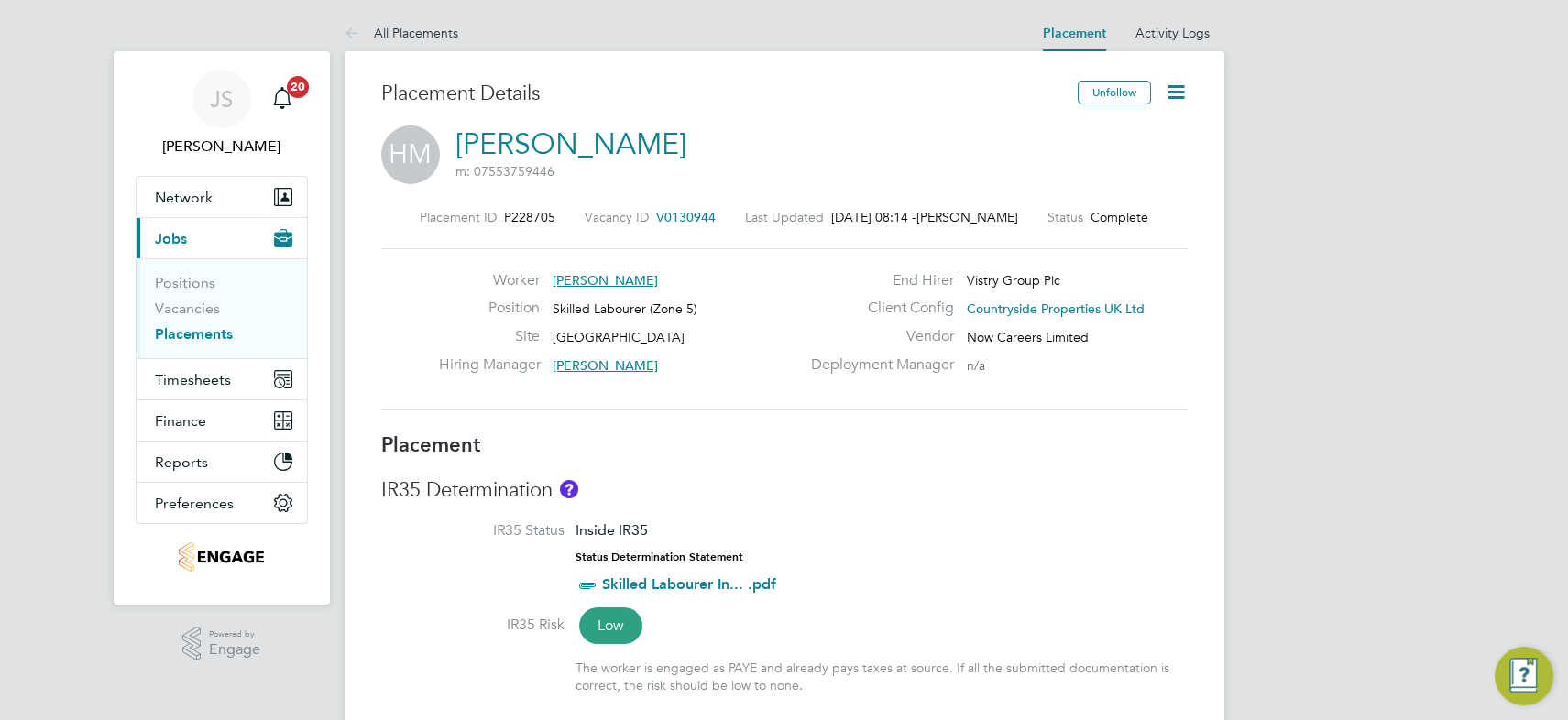
click at [1169, 85] on icon at bounding box center [1175, 91] width 22 height 22
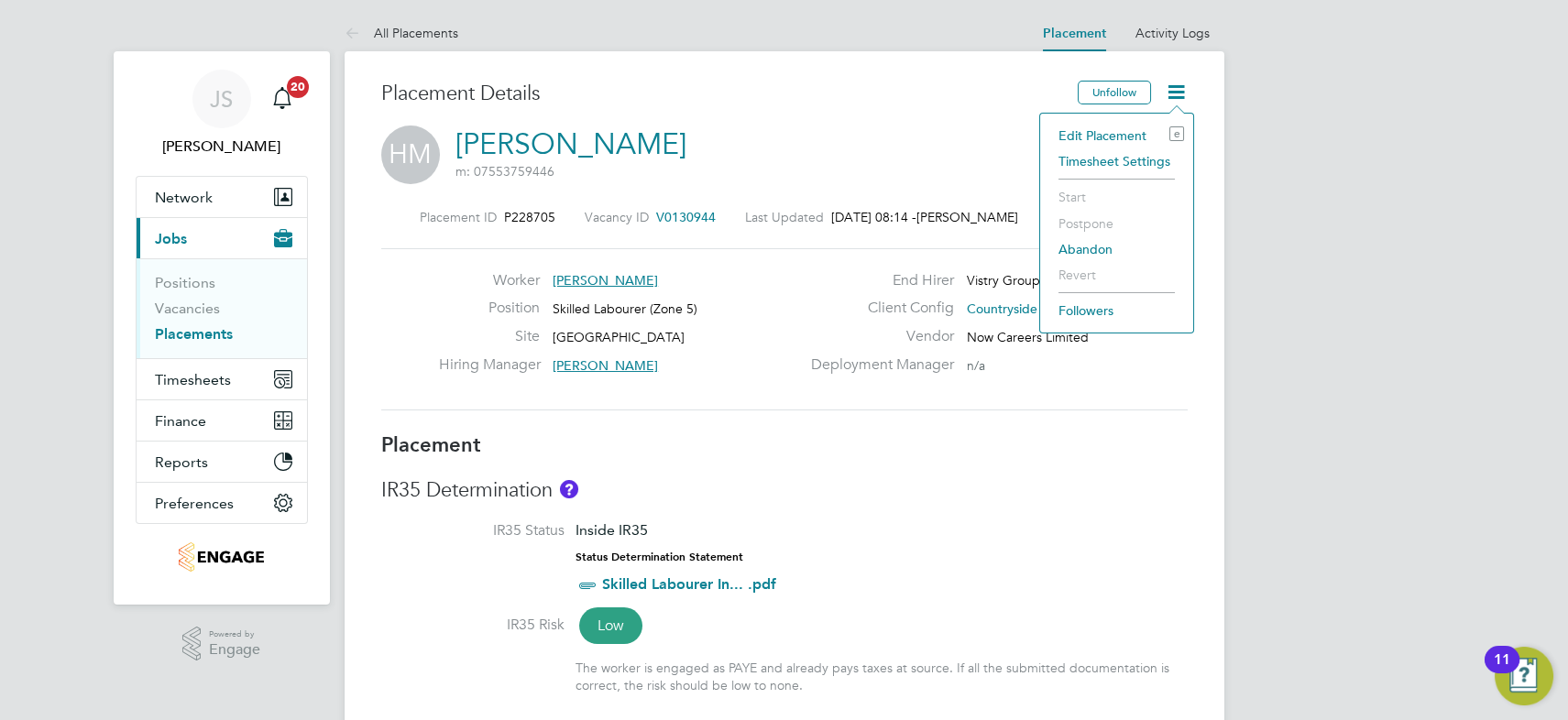
click at [1134, 129] on li "Edit Placement e" at bounding box center [1116, 136] width 135 height 25
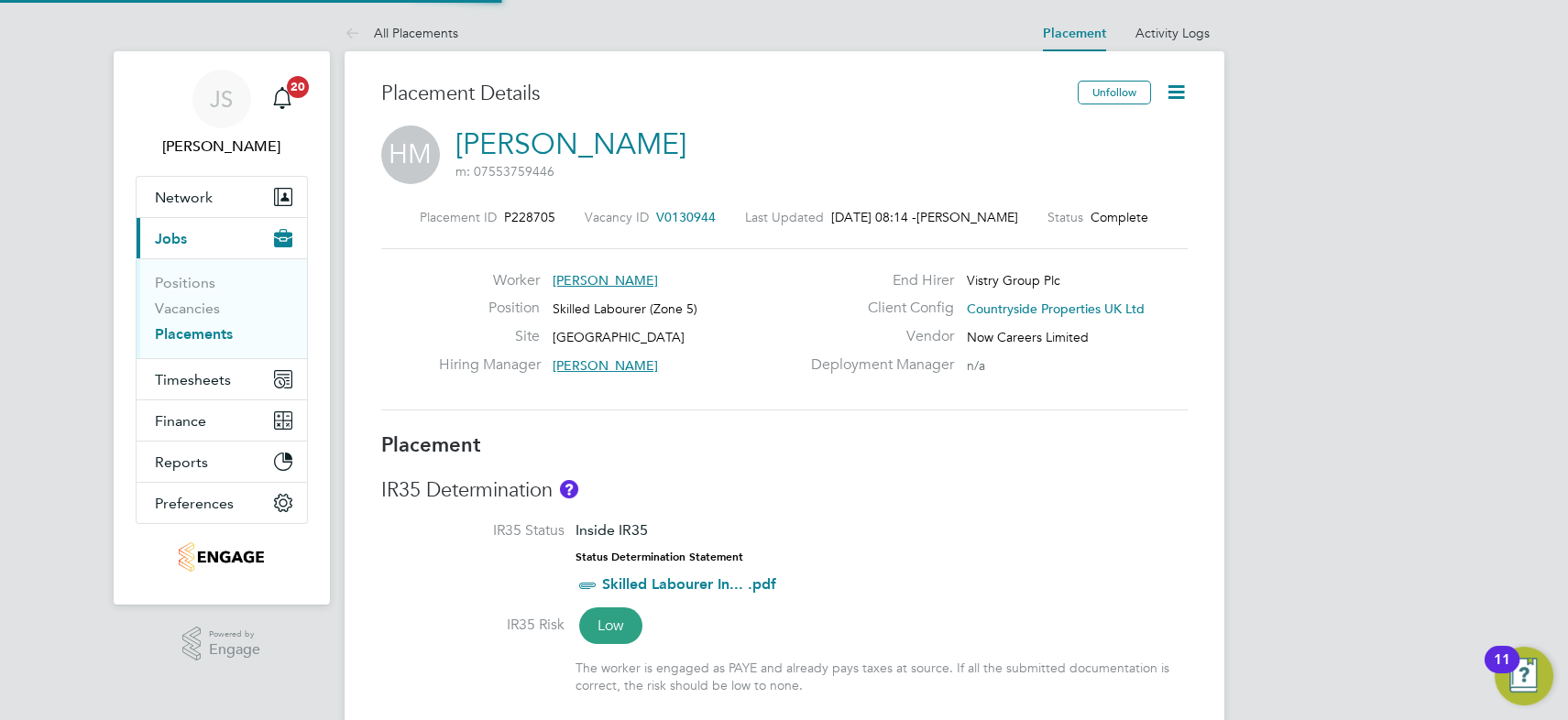
type input "Ben Ioannou"
type input "08 Jul 2024"
type input "[DATE]"
type input "07:30"
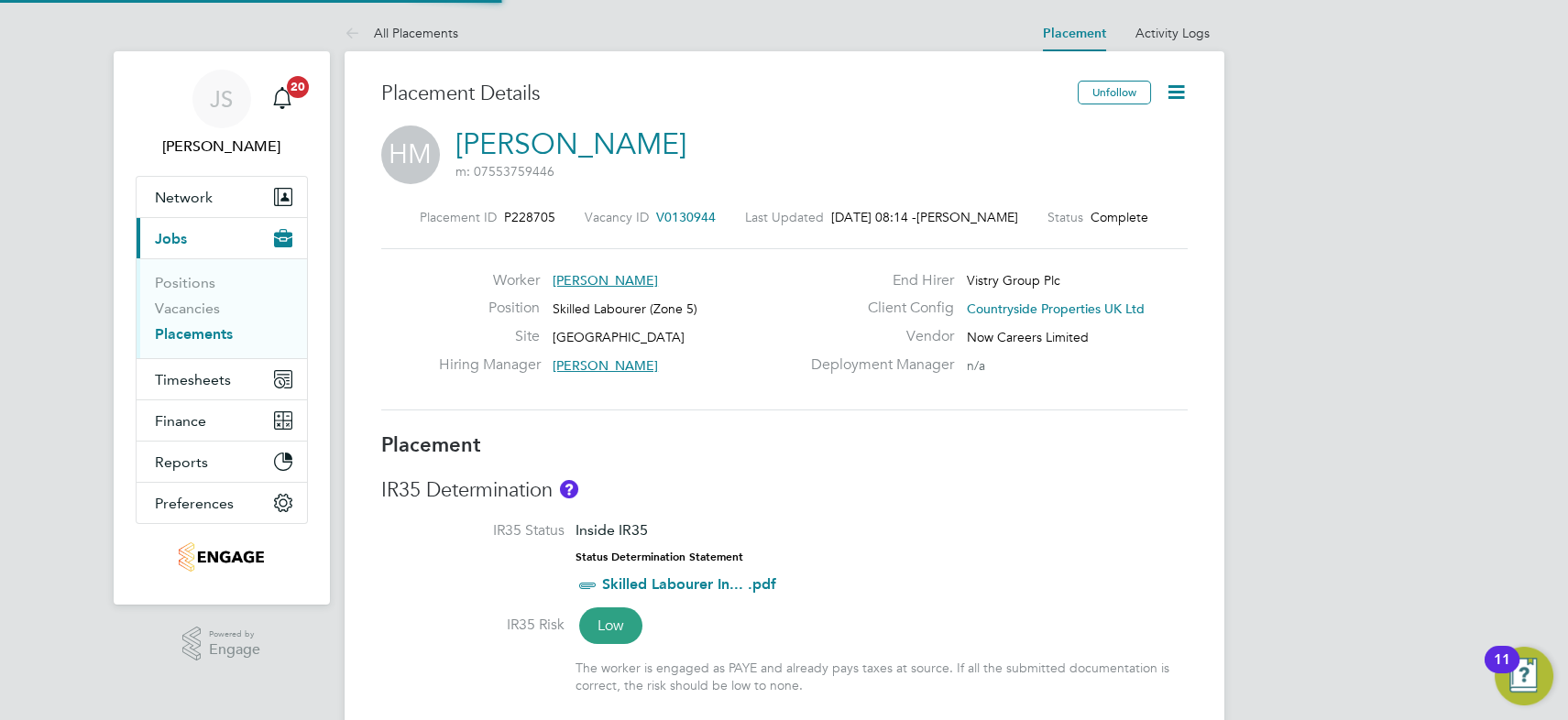
type input "16:30"
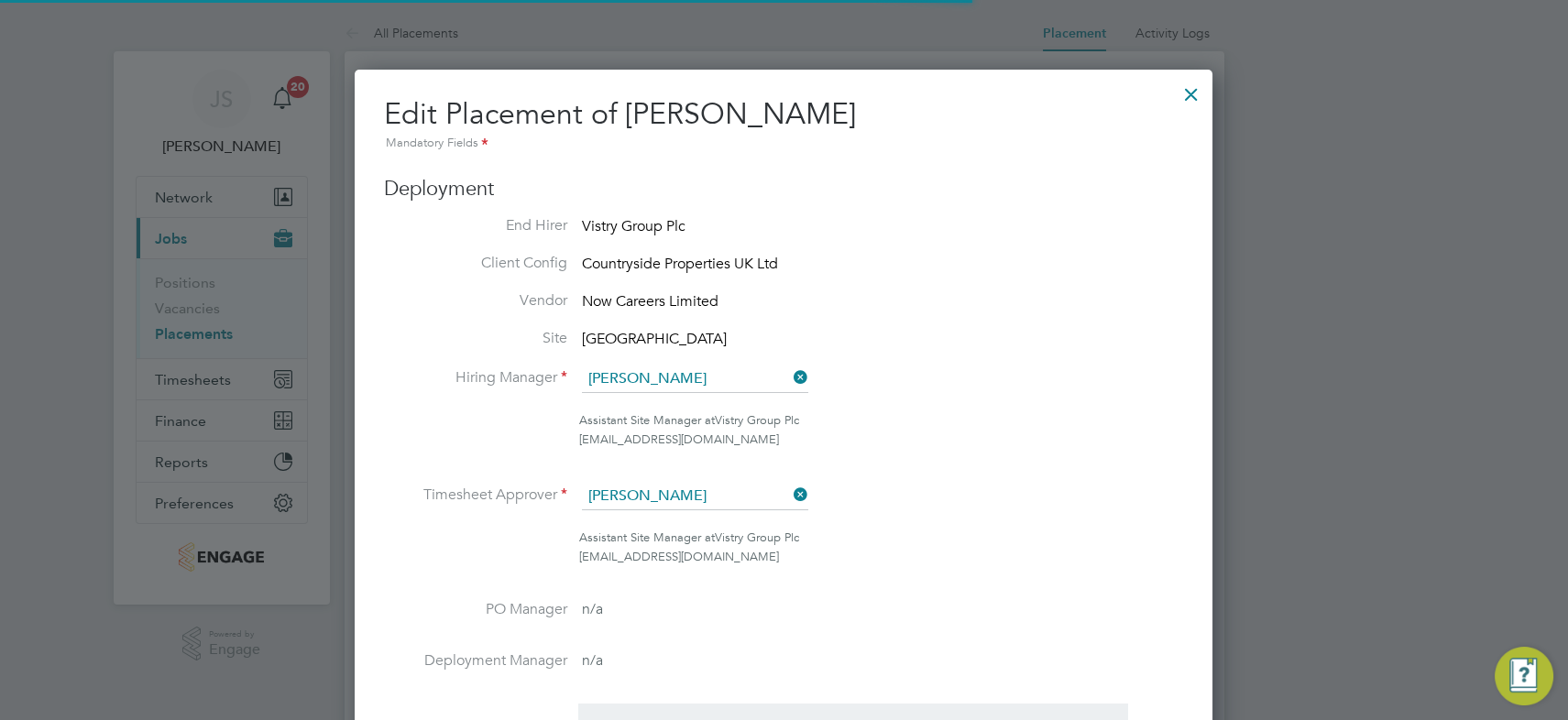
scroll to position [9, 9]
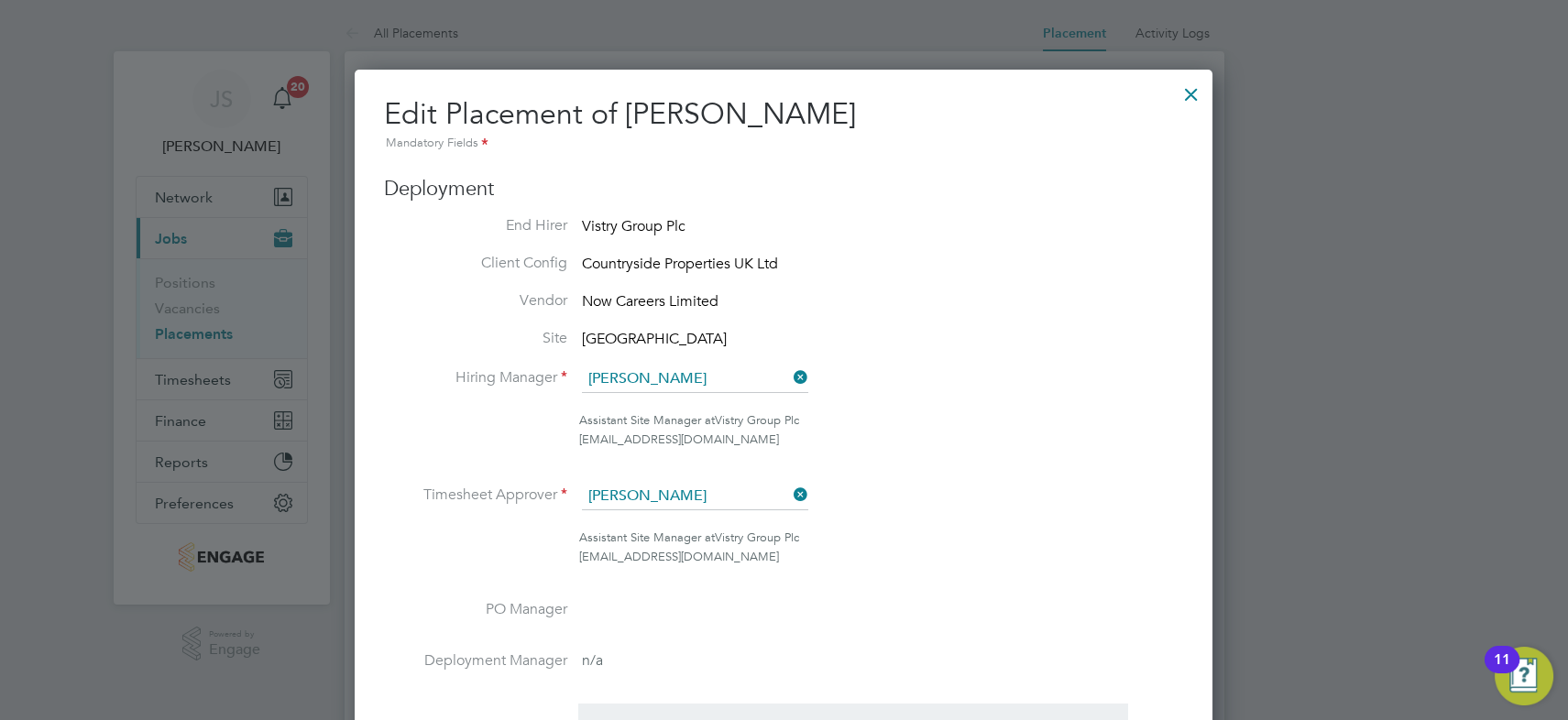
click at [936, 391] on li "Hiring Manager Ben Ioannou" at bounding box center [783, 388] width 799 height 46
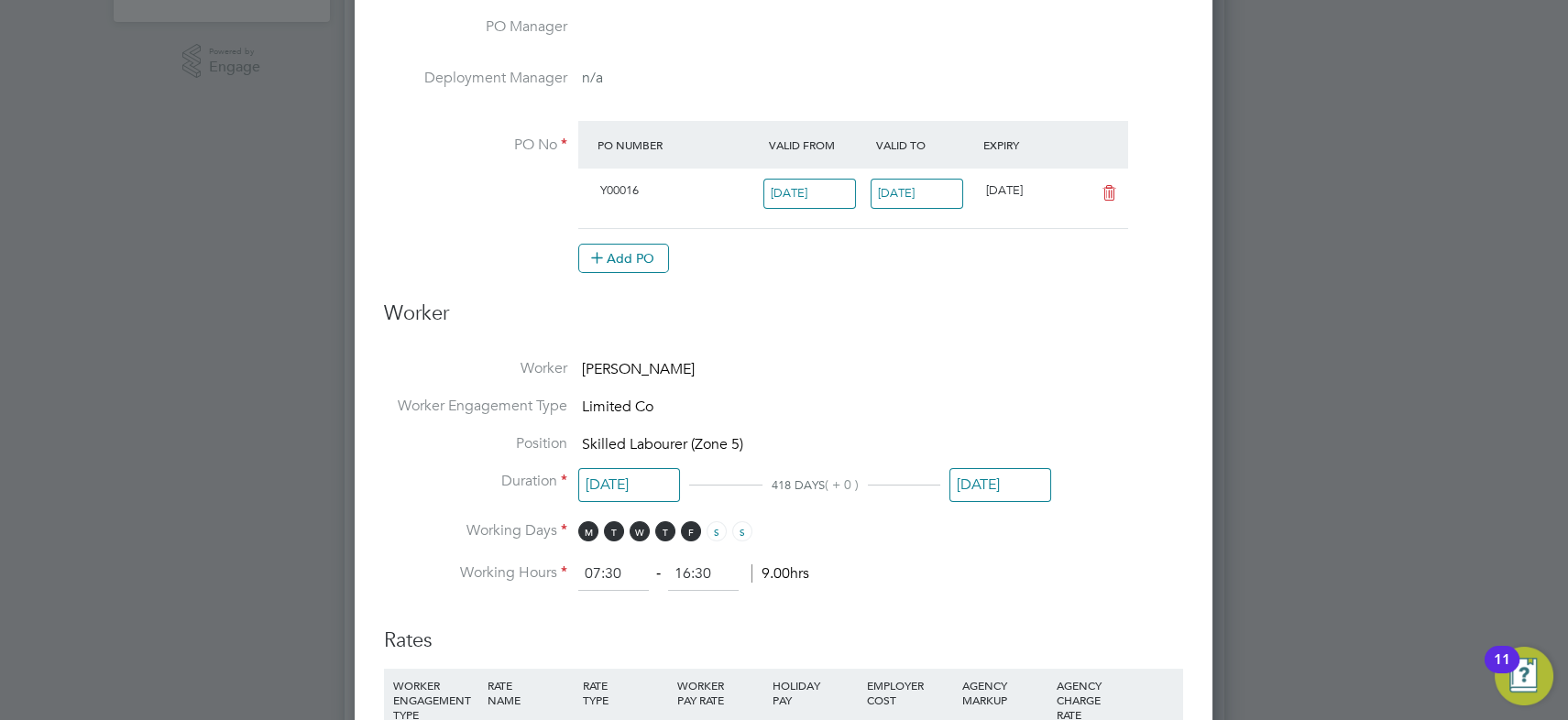
click at [976, 484] on input "[DATE]" at bounding box center [1000, 485] width 102 height 34
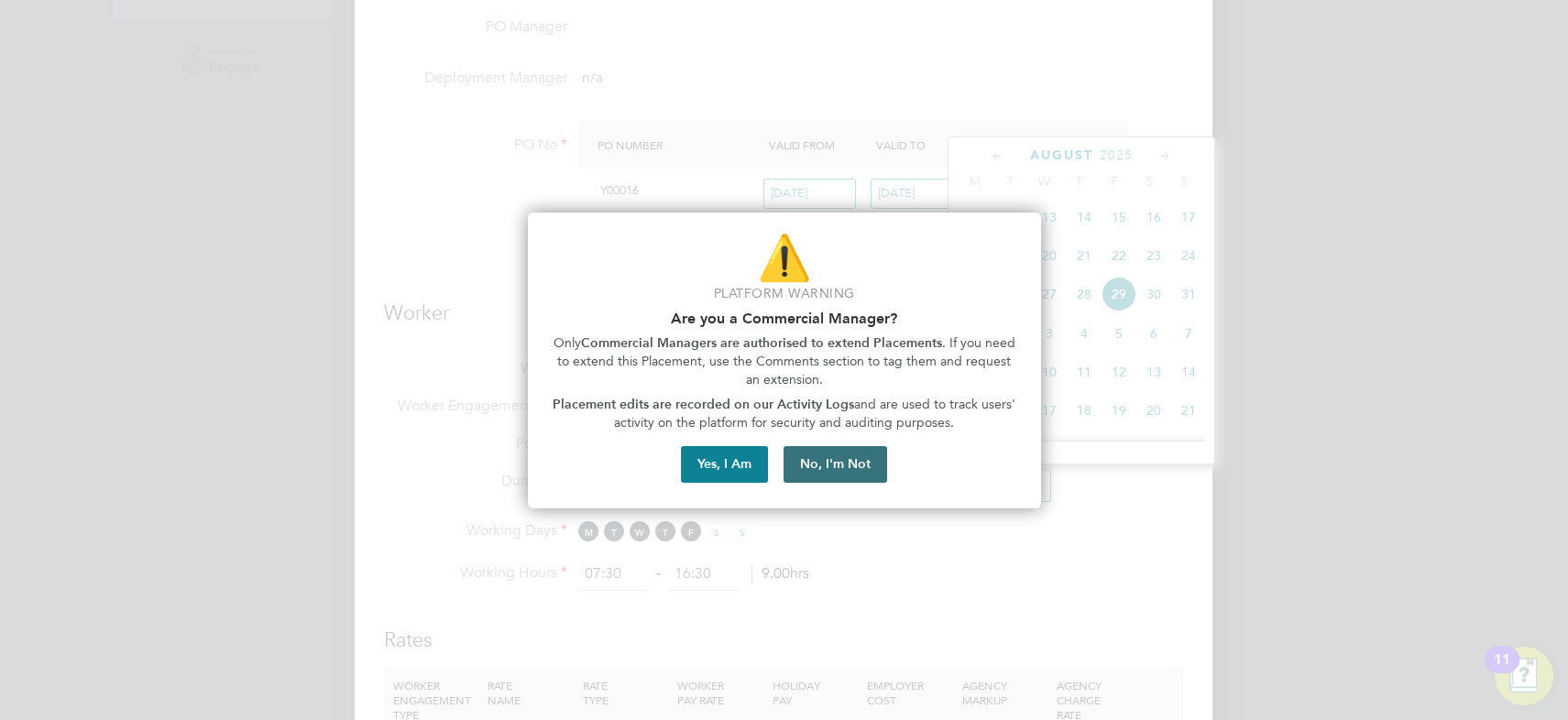
click at [875, 462] on button "No, I'm Not" at bounding box center [835, 463] width 104 height 36
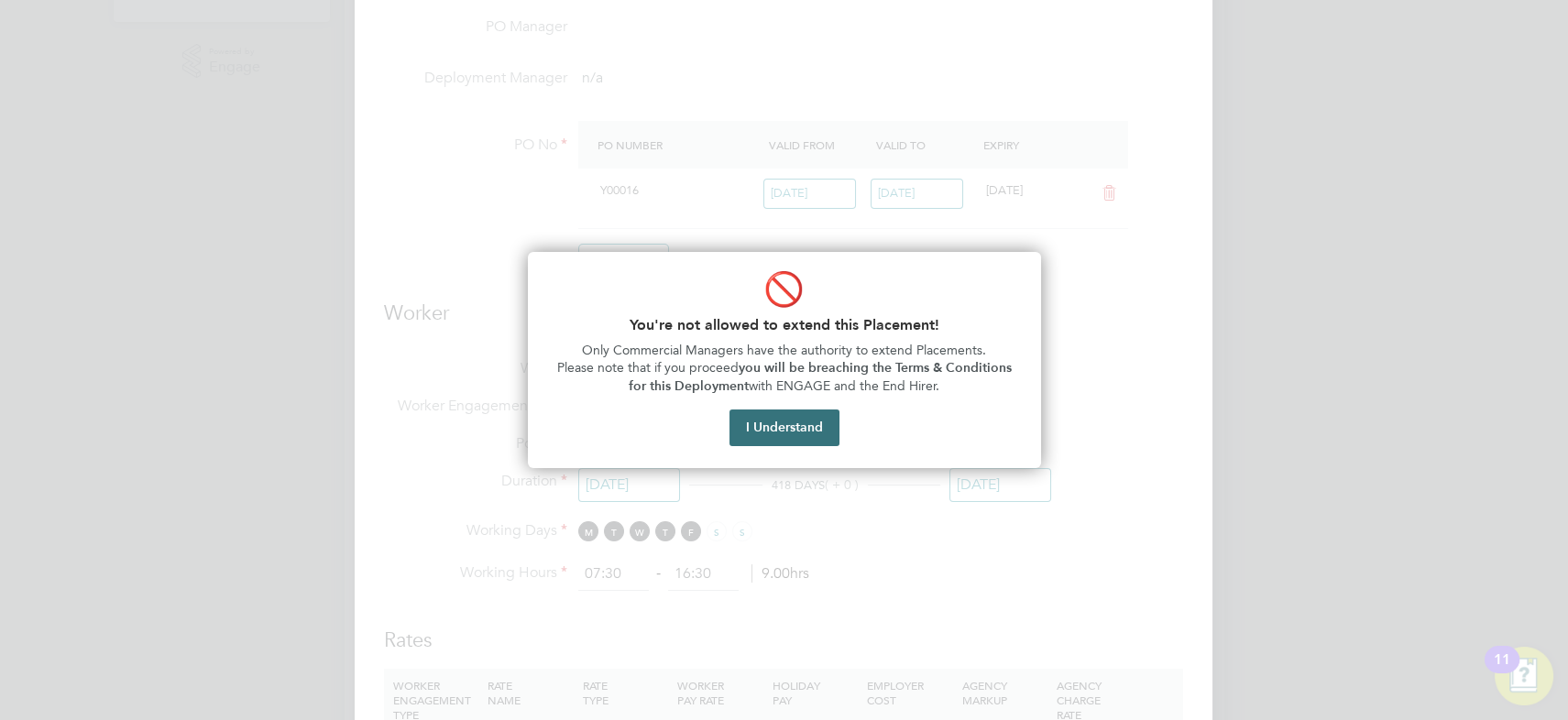
click at [783, 424] on button "I Understand" at bounding box center [784, 427] width 109 height 36
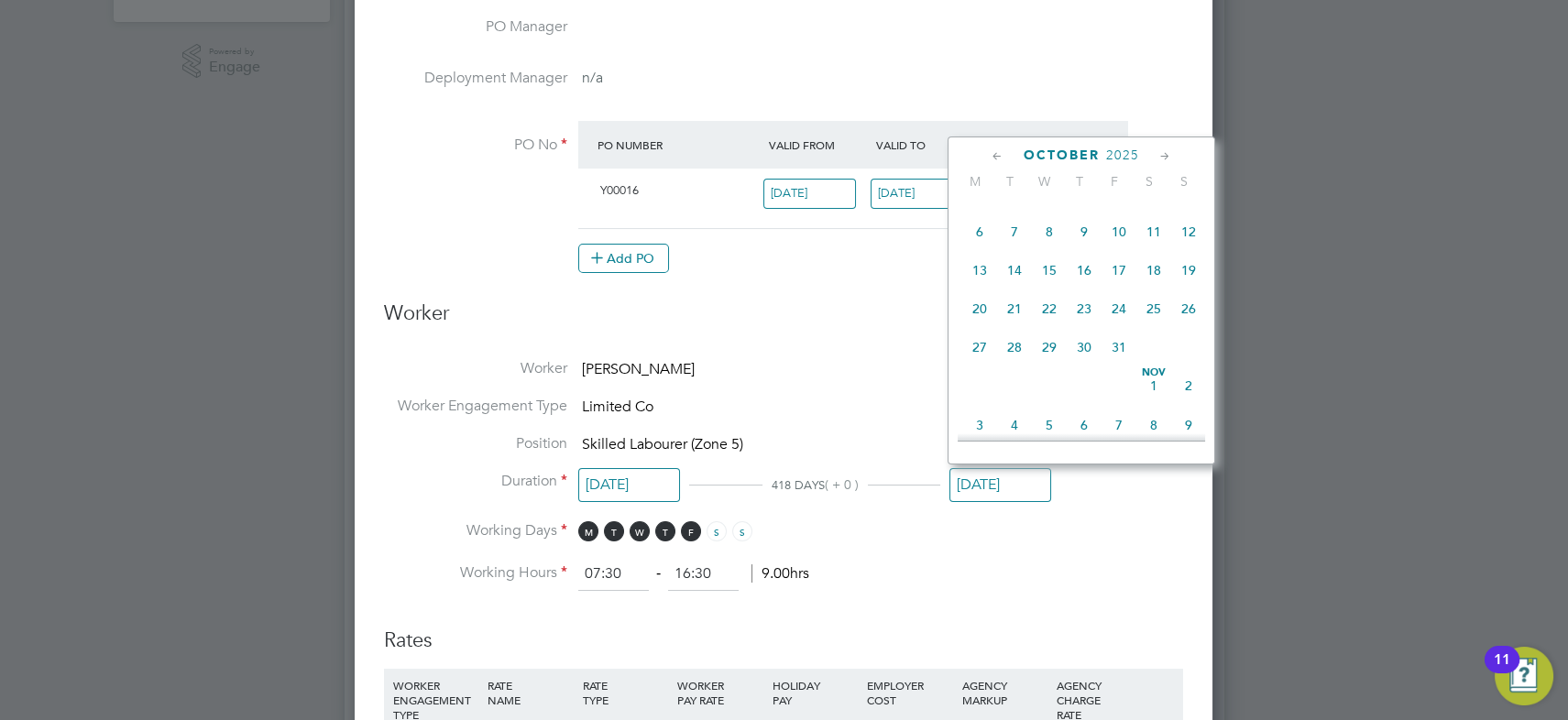
click at [1119, 355] on span "31" at bounding box center [1119, 347] width 35 height 35
type input "[DATE]"
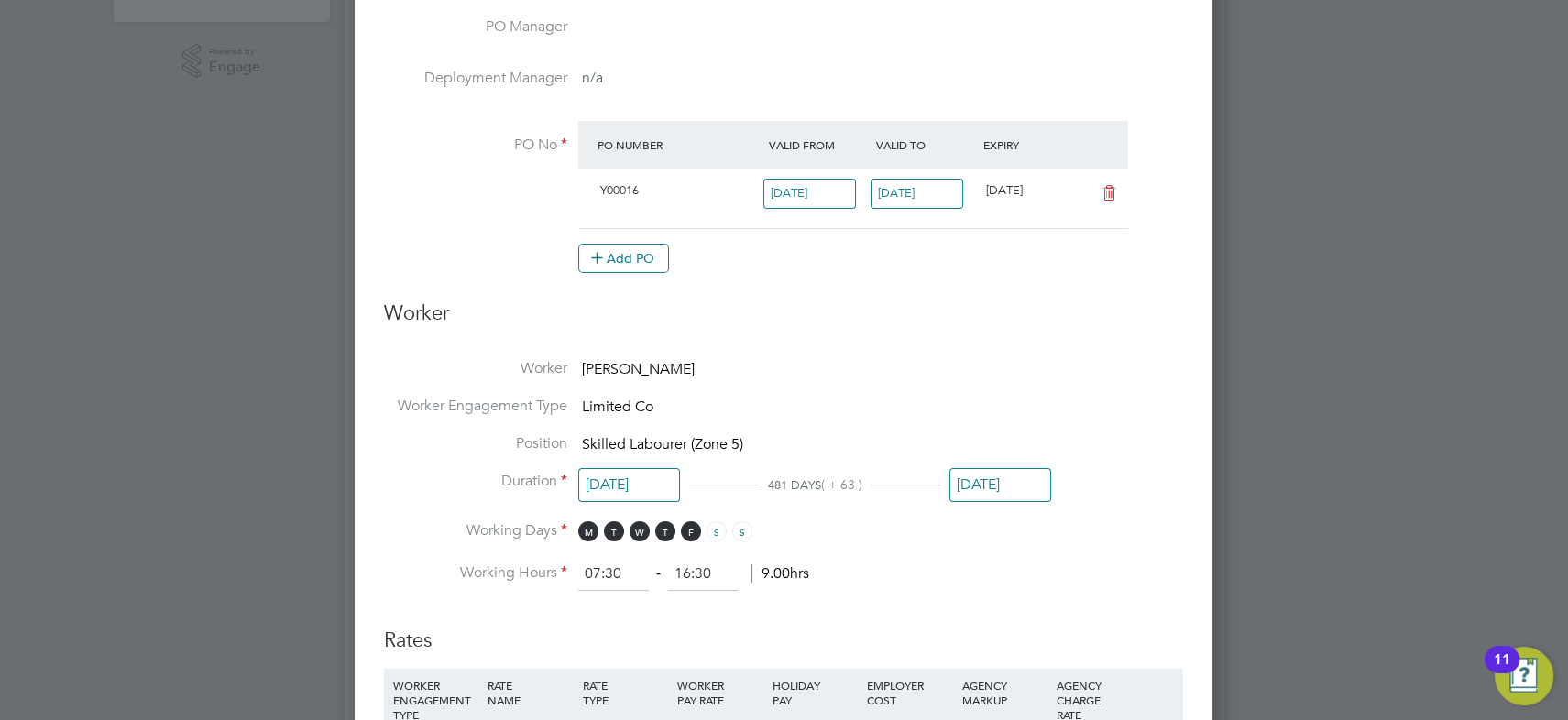
click at [814, 344] on ng-form "Deployment End Hirer Vistry Group Plc Client Config Countryside Properties UK L…" at bounding box center [783, 526] width 799 height 1864
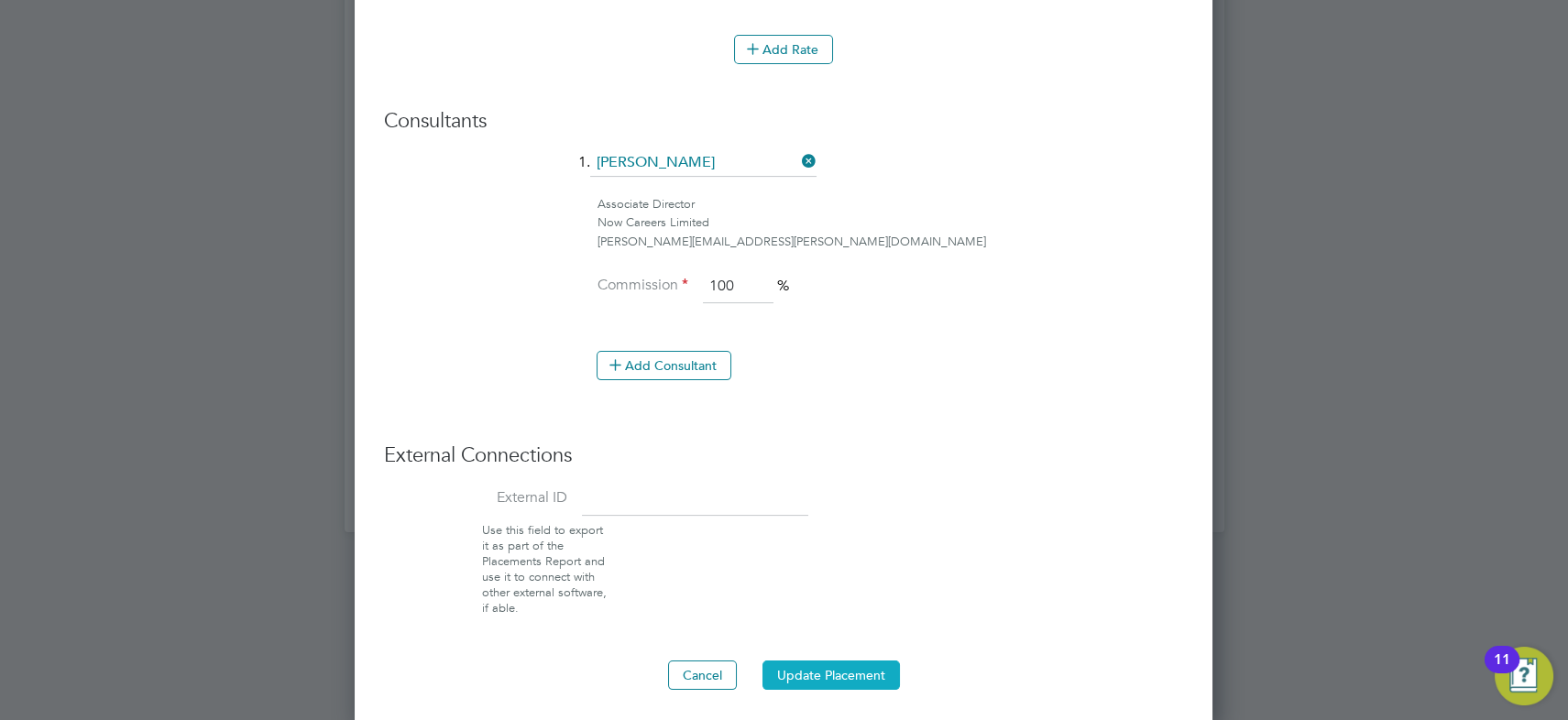
click at [809, 672] on button "Update Placement" at bounding box center [831, 675] width 138 height 29
